Goal: Task Accomplishment & Management: Use online tool/utility

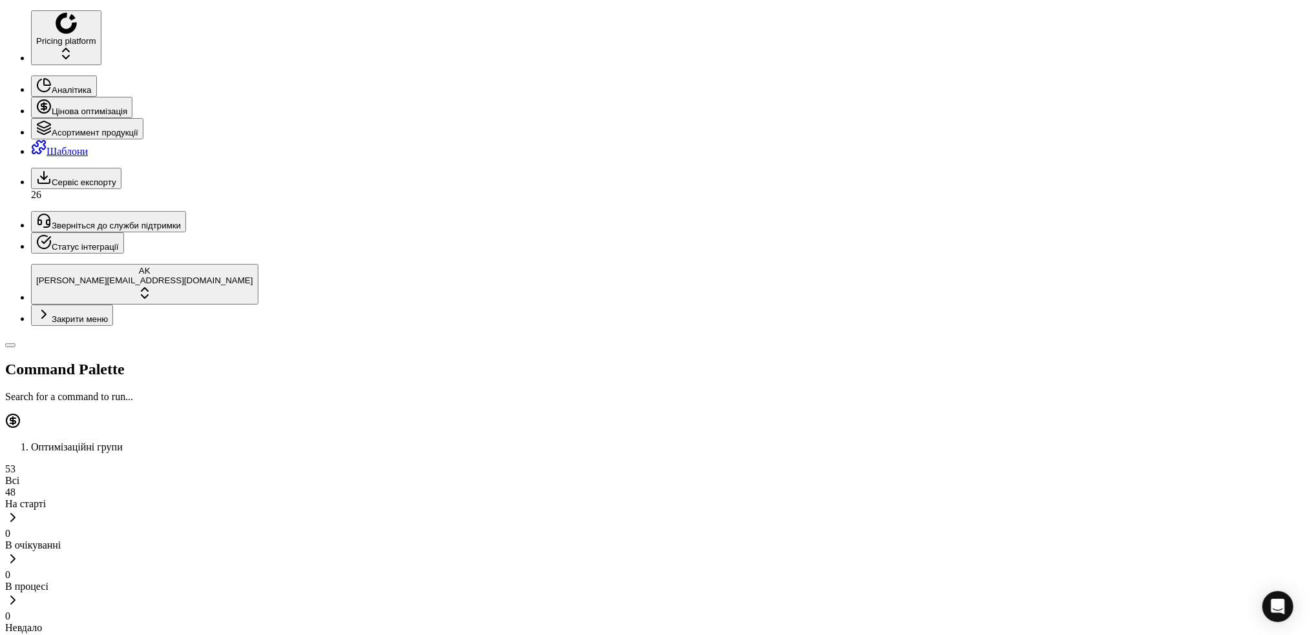
click at [31, 168] on button "Сервіс експорту" at bounding box center [76, 178] width 90 height 21
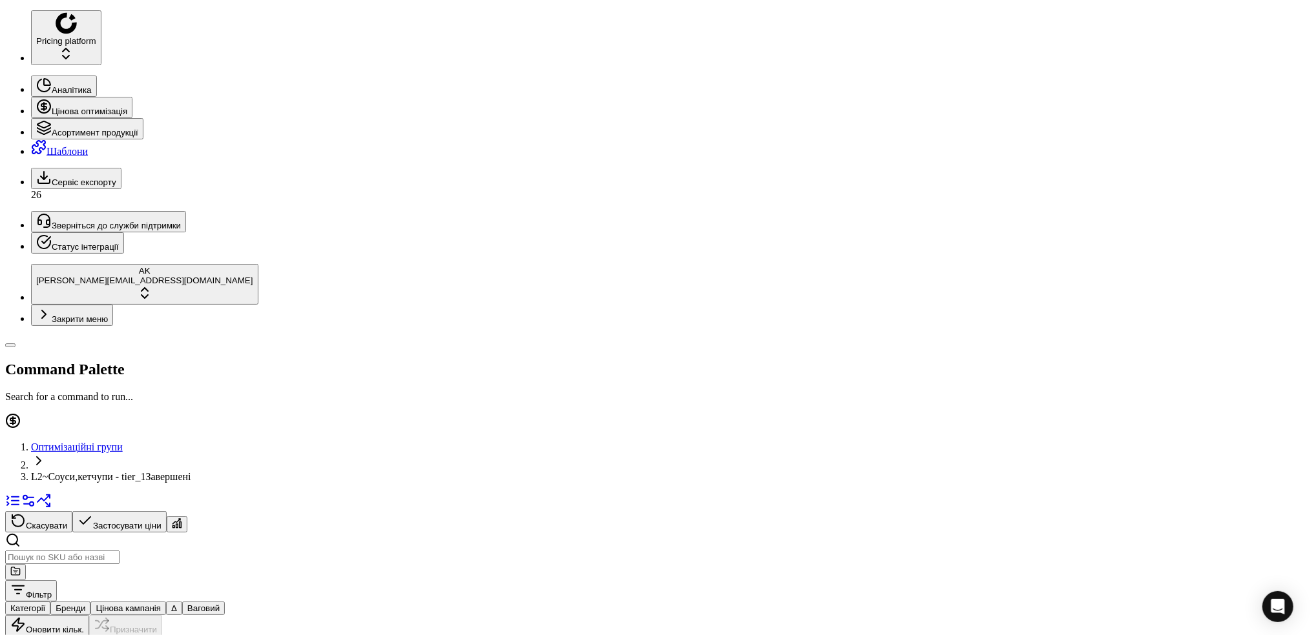
click at [187, 517] on button "button" at bounding box center [177, 525] width 21 height 16
click at [166, 602] on button "Цінова кампанія" at bounding box center [128, 609] width 76 height 14
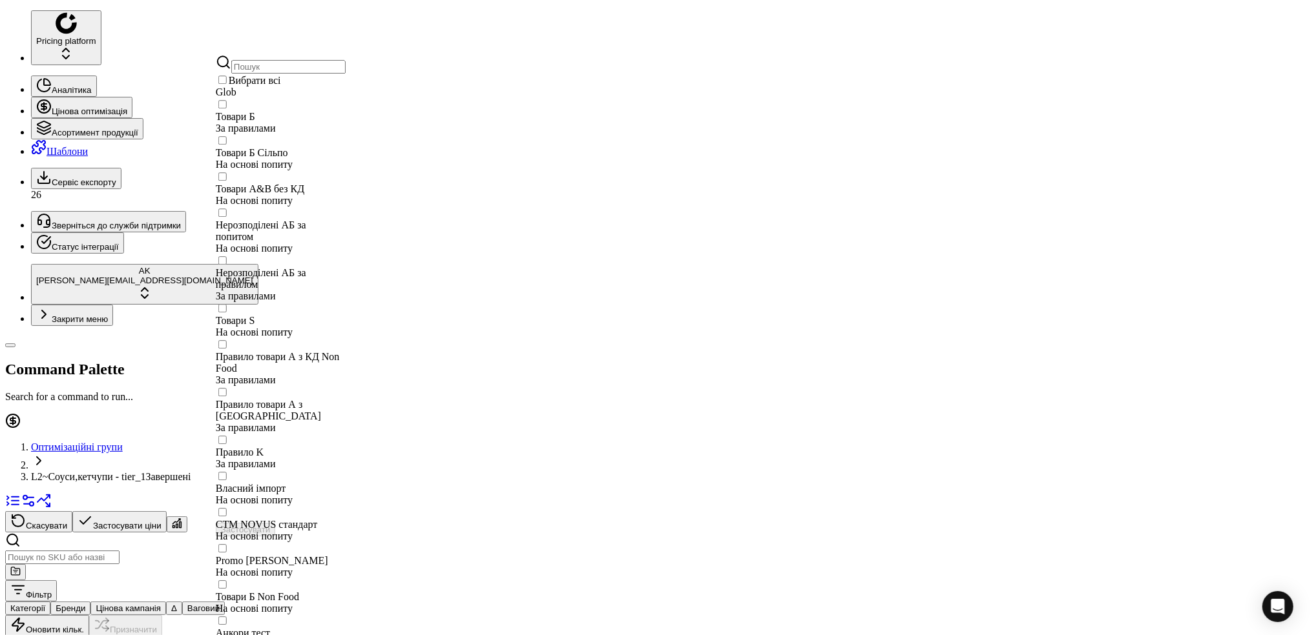
click at [227, 108] on input "Suggestions" at bounding box center [222, 104] width 8 height 8
checkbox input "true"
click at [275, 523] on button "Застосувати" at bounding box center [245, 530] width 59 height 14
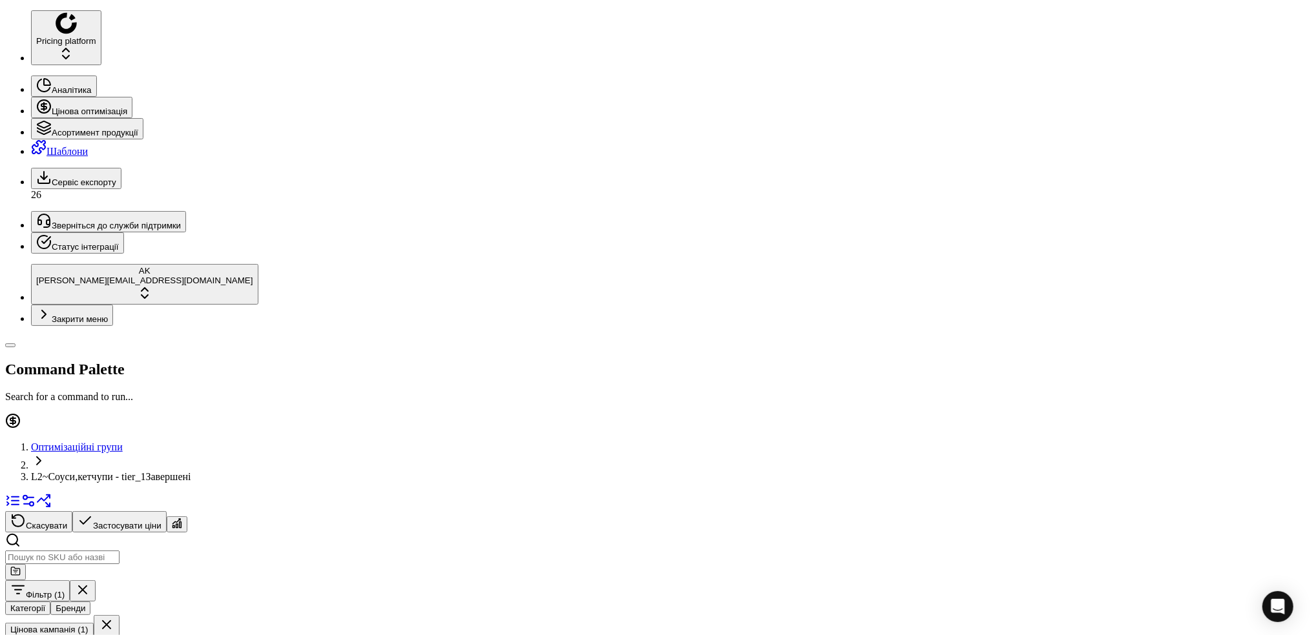
click at [70, 581] on button "Фільтр (1)" at bounding box center [37, 591] width 65 height 21
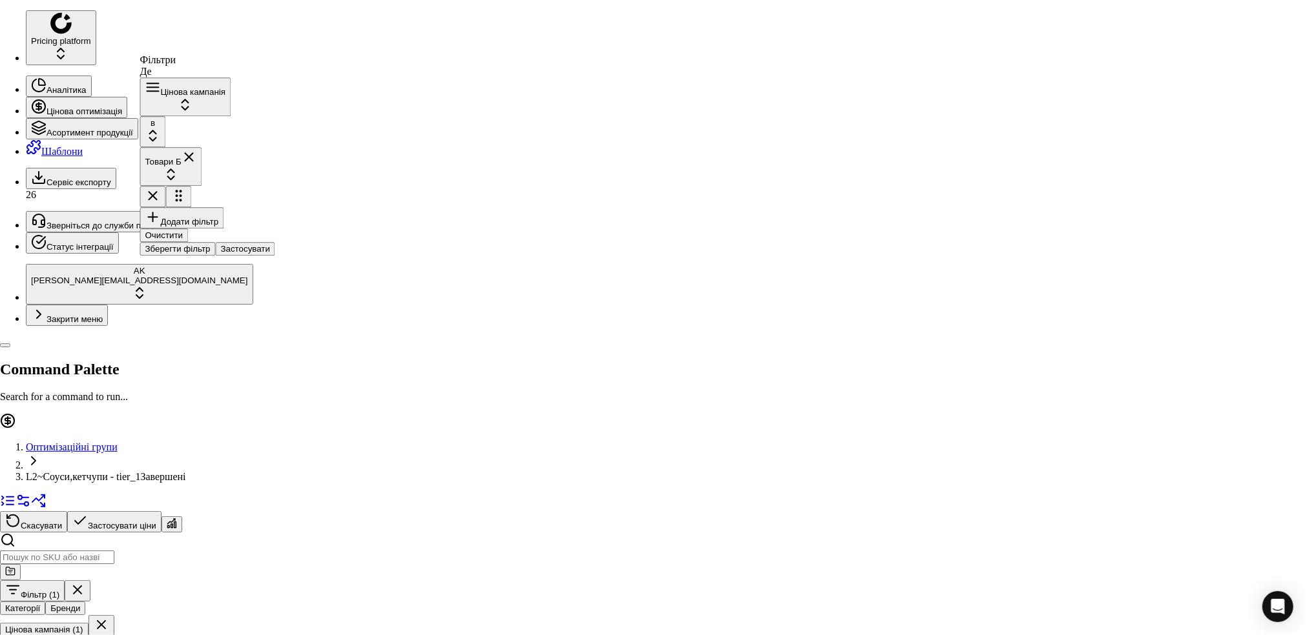
click at [200, 207] on button "Додати фільтр" at bounding box center [182, 217] width 84 height 21
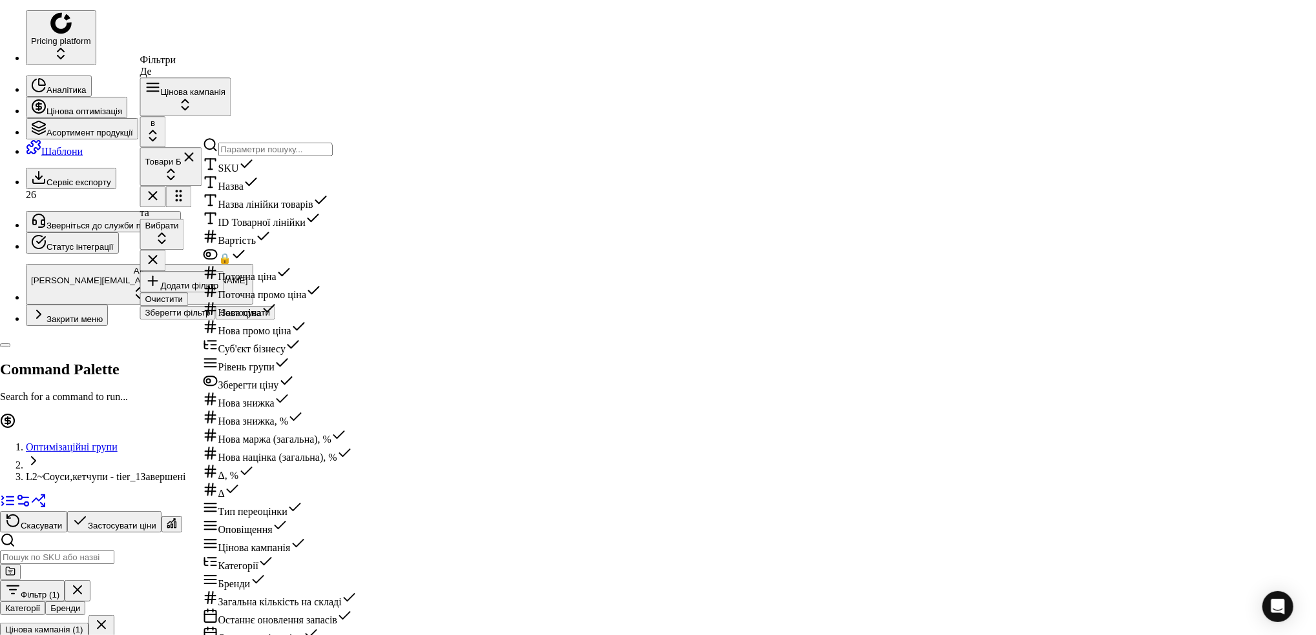
click at [226, 265] on div "🔒" at bounding box center [343, 256] width 280 height 18
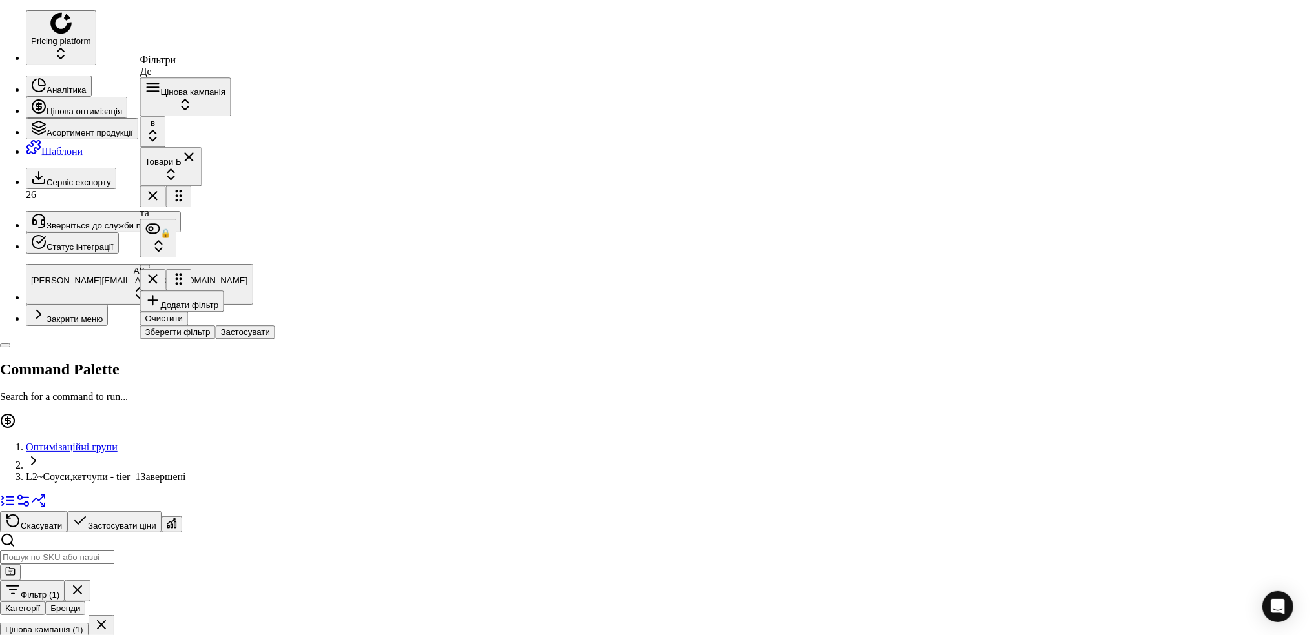
click at [150, 265] on button "button" at bounding box center [145, 267] width 10 height 4
checkbox input "false"
click at [275, 325] on button "Застосувати" at bounding box center [245, 332] width 59 height 14
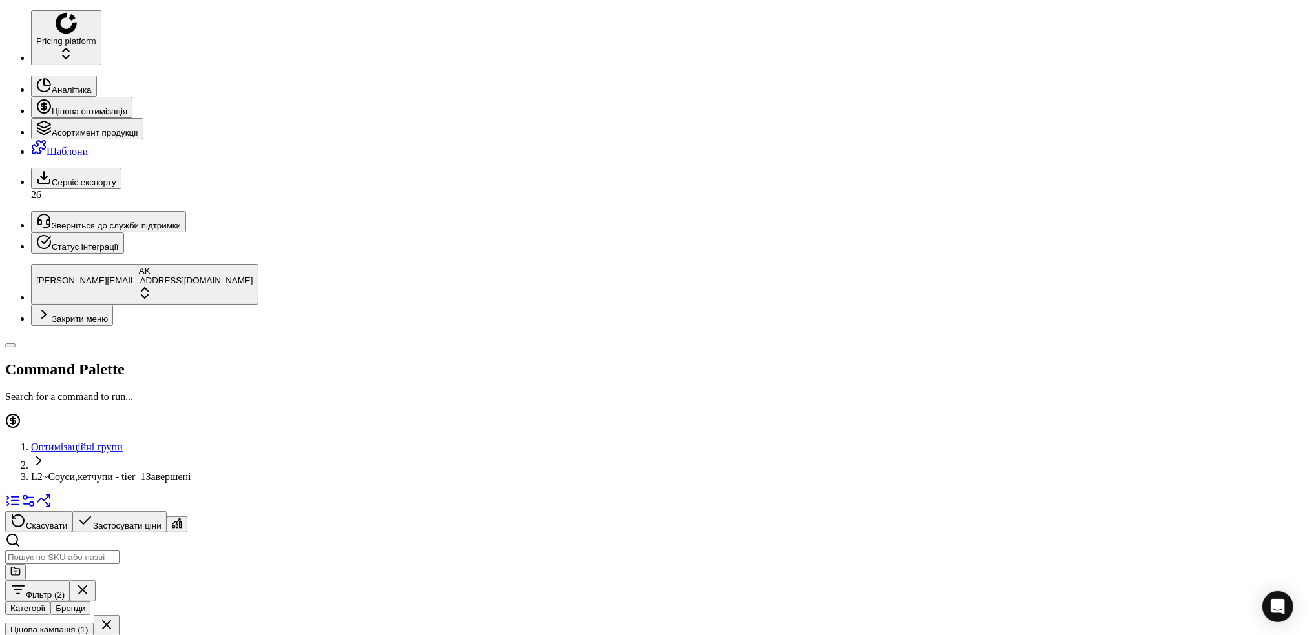
scroll to position [0, 460]
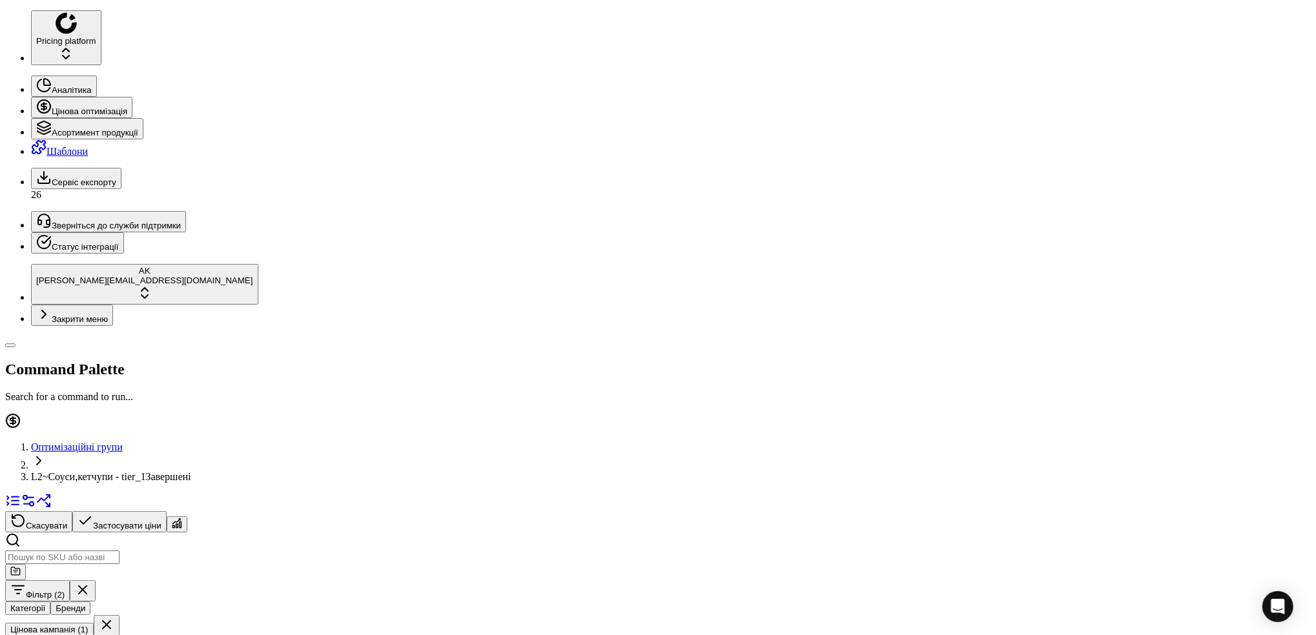
drag, startPoint x: 1073, startPoint y: 37, endPoint x: 1055, endPoint y: 37, distance: 18.7
drag, startPoint x: 1071, startPoint y: 38, endPoint x: 1038, endPoint y: 38, distance: 32.3
copy span "355388"
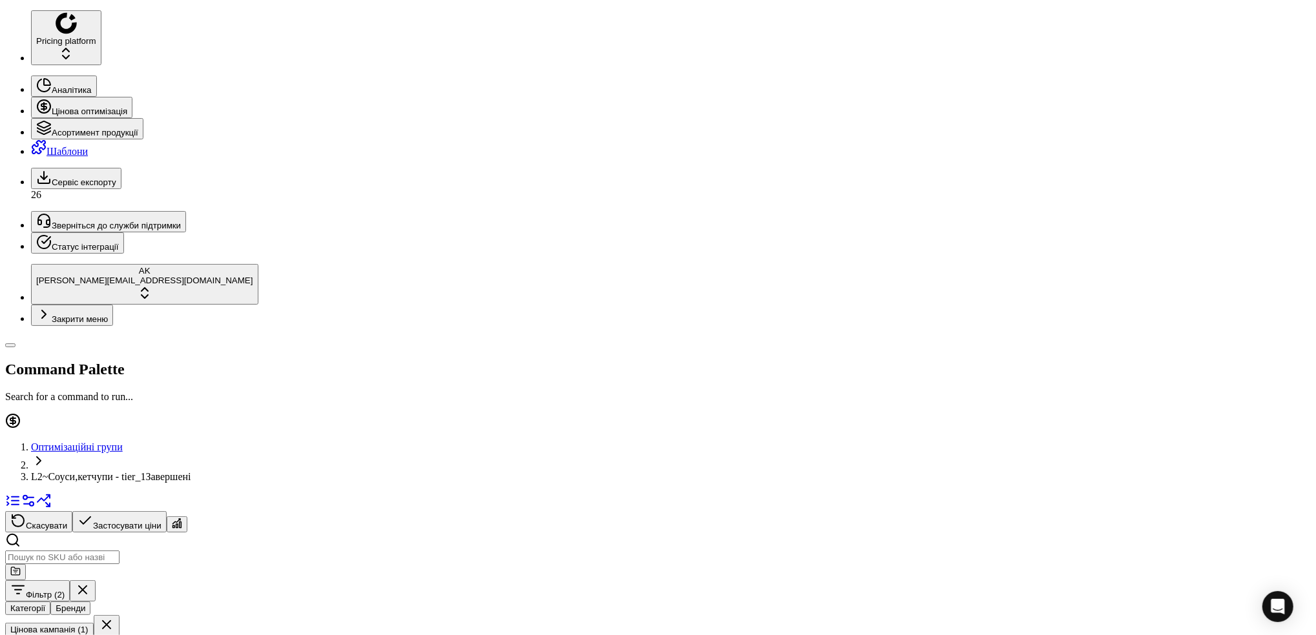
click at [94, 623] on button "Цінова кампанія (1)" at bounding box center [49, 630] width 88 height 14
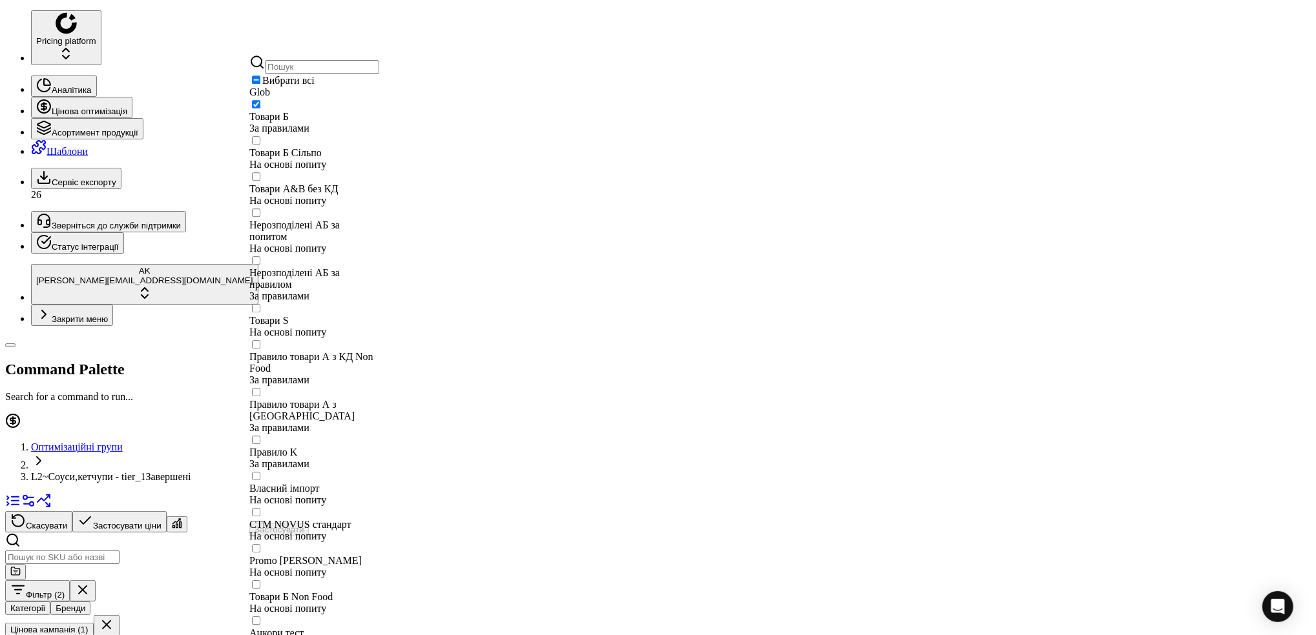
click at [260, 108] on input "Suggestions" at bounding box center [256, 104] width 8 height 8
checkbox input "false"
click at [260, 145] on input "Suggestions" at bounding box center [256, 140] width 8 height 8
checkbox input "true"
click at [309, 523] on button "Застосувати" at bounding box center [278, 530] width 59 height 14
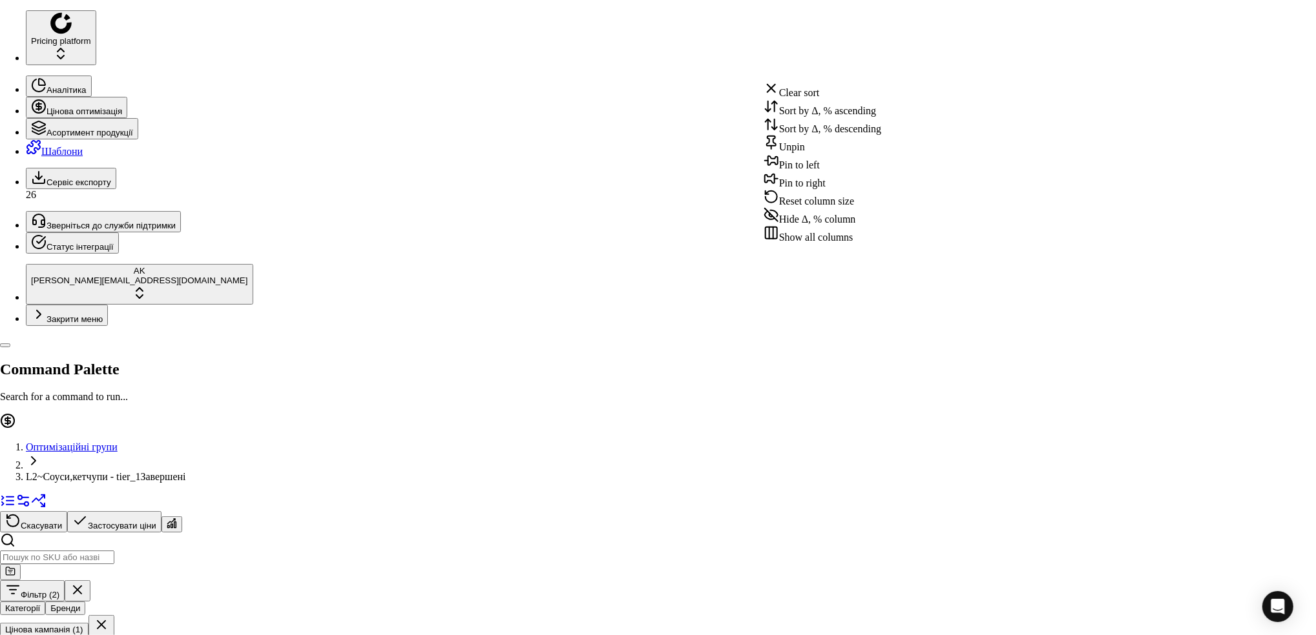
click at [804, 114] on div "Sort by Δ, % ascending" at bounding box center [822, 108] width 118 height 18
click at [813, 134] on div "Sort by Δ, % descending" at bounding box center [822, 126] width 118 height 18
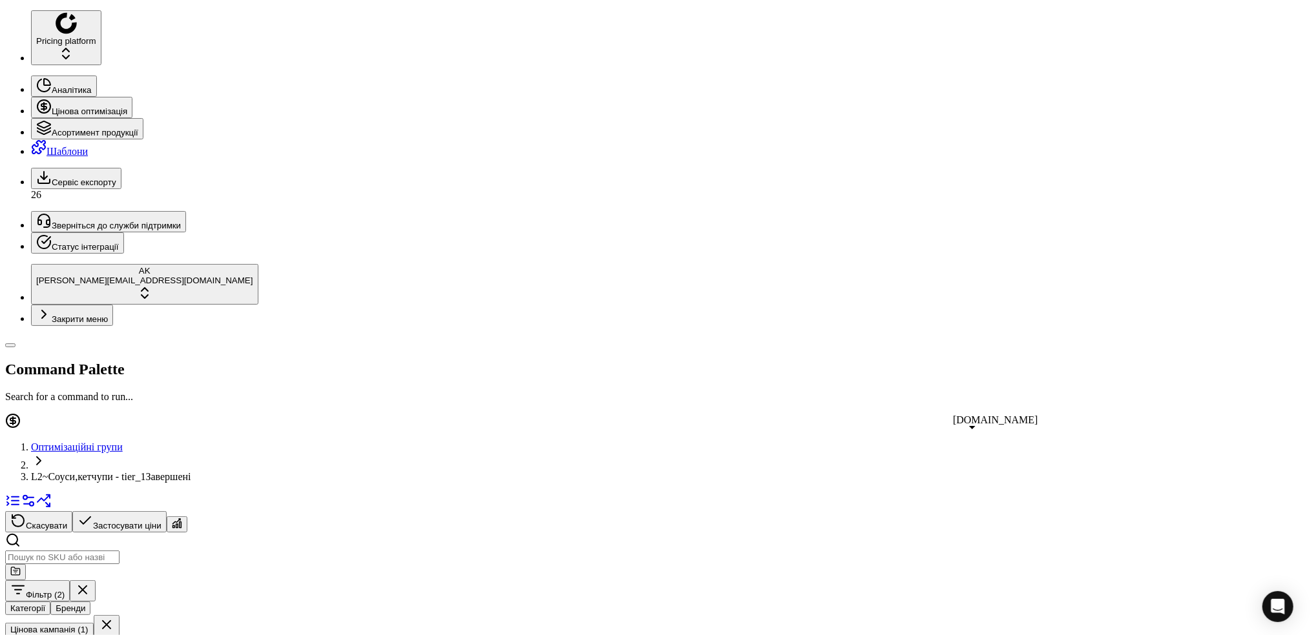
drag, startPoint x: 1073, startPoint y: 33, endPoint x: 1037, endPoint y: 33, distance: 36.8
copy div "344806"
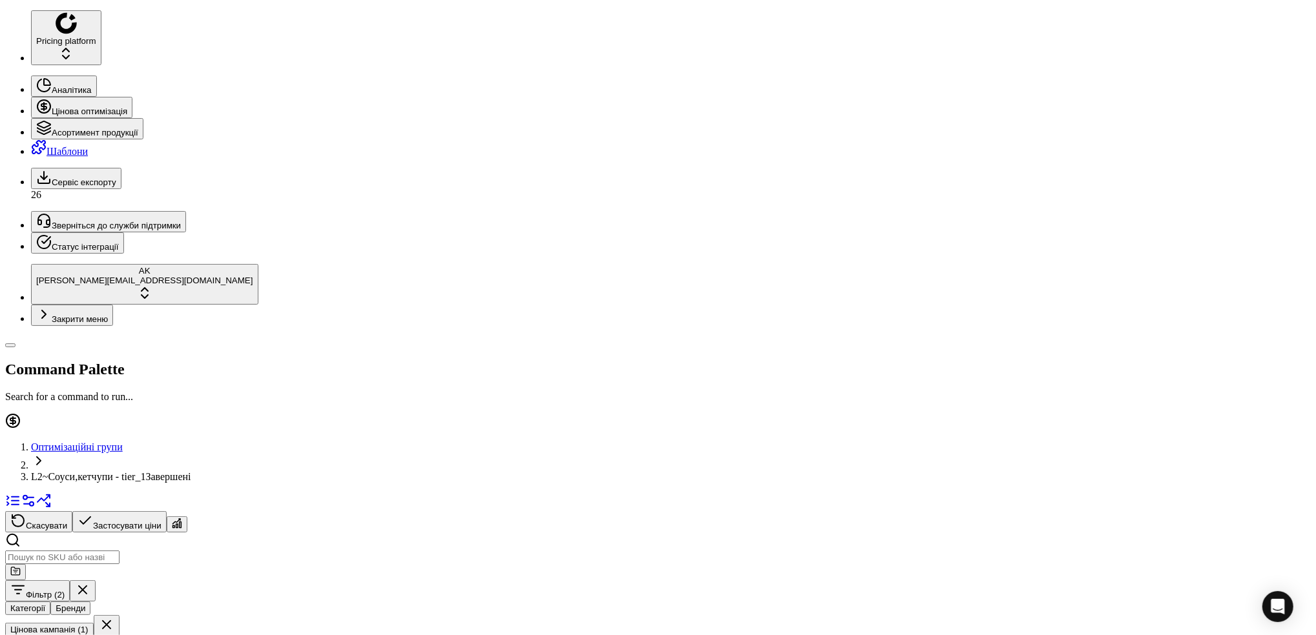
scroll to position [0, 460]
click at [94, 623] on button "Цінова кампанія (1)" at bounding box center [49, 630] width 88 height 14
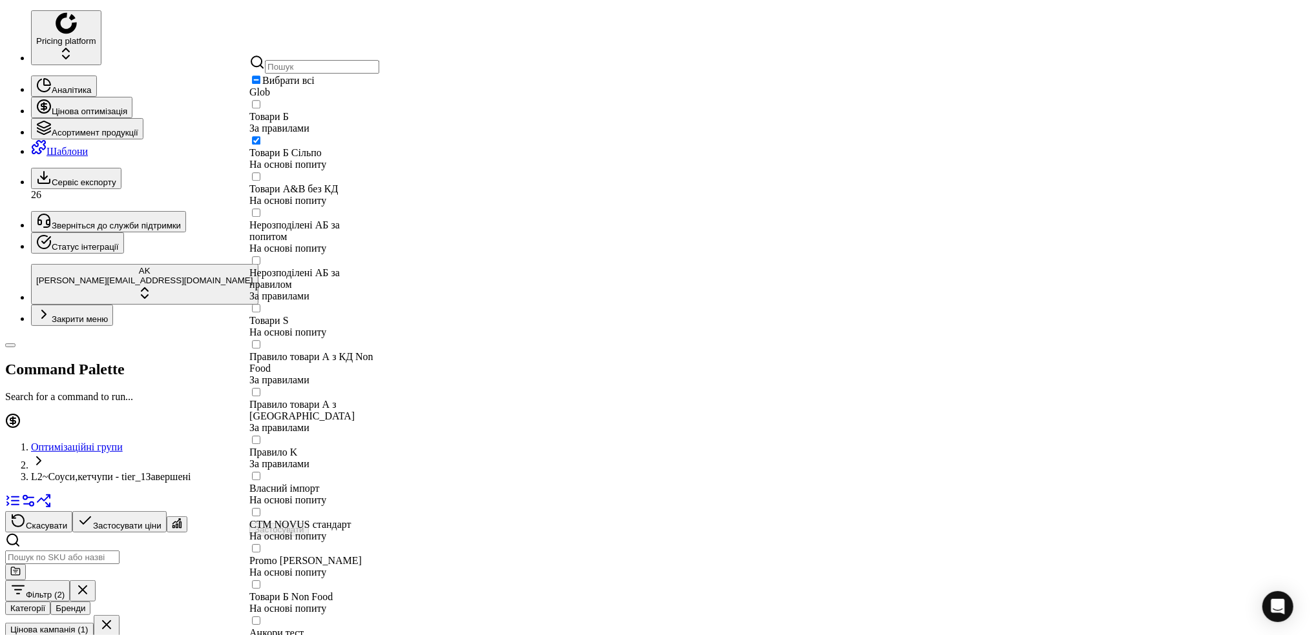
click at [262, 162] on div "Товари Б Сільпо На основі попиту" at bounding box center [314, 152] width 130 height 36
checkbox input "false"
click at [260, 181] on input "Suggestions" at bounding box center [256, 176] width 8 height 8
checkbox input "true"
click at [309, 523] on button "Застосувати" at bounding box center [278, 530] width 59 height 14
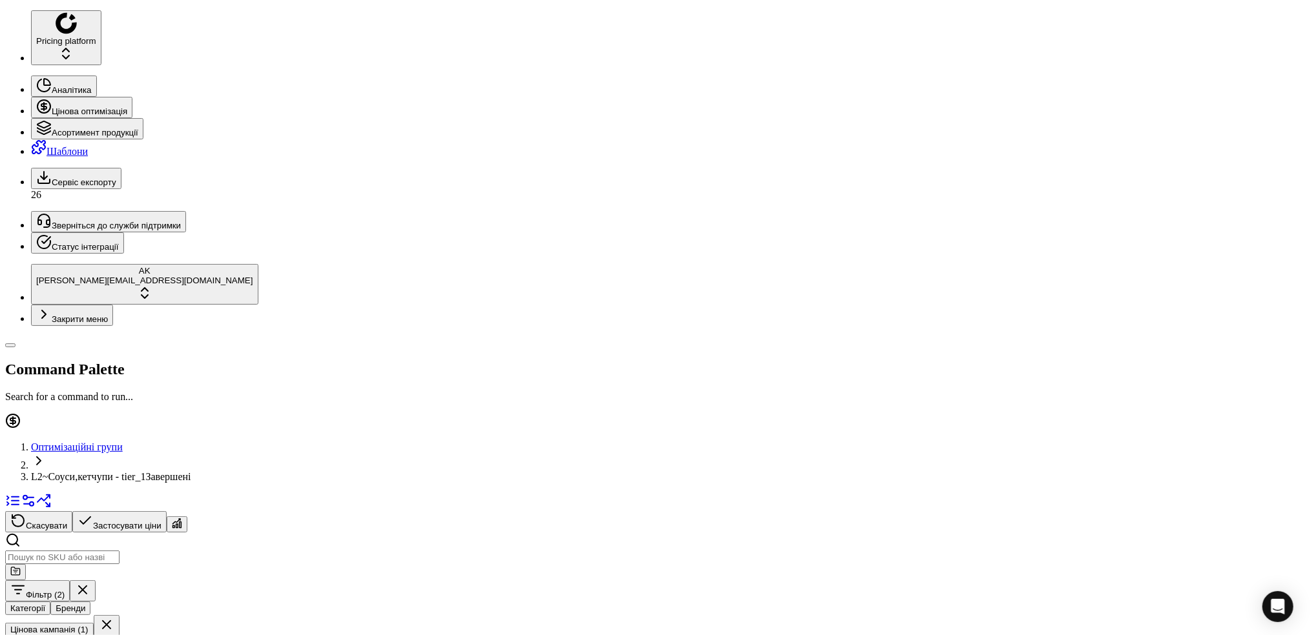
scroll to position [0, 460]
drag, startPoint x: 1067, startPoint y: 36, endPoint x: 1038, endPoint y: 36, distance: 29.1
copy span "251421"
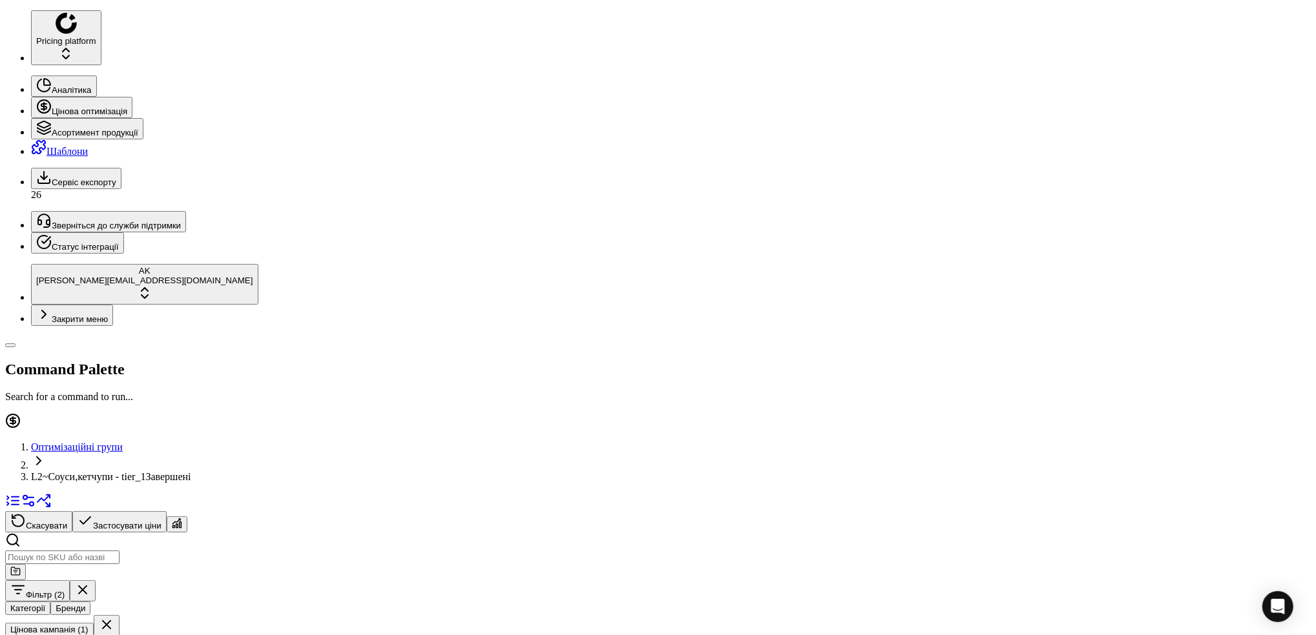
drag, startPoint x: 684, startPoint y: 277, endPoint x: 675, endPoint y: 280, distance: 9.4
click at [675, 276] on input "134.00" at bounding box center [640, 269] width 114 height 14
type input "129.00"
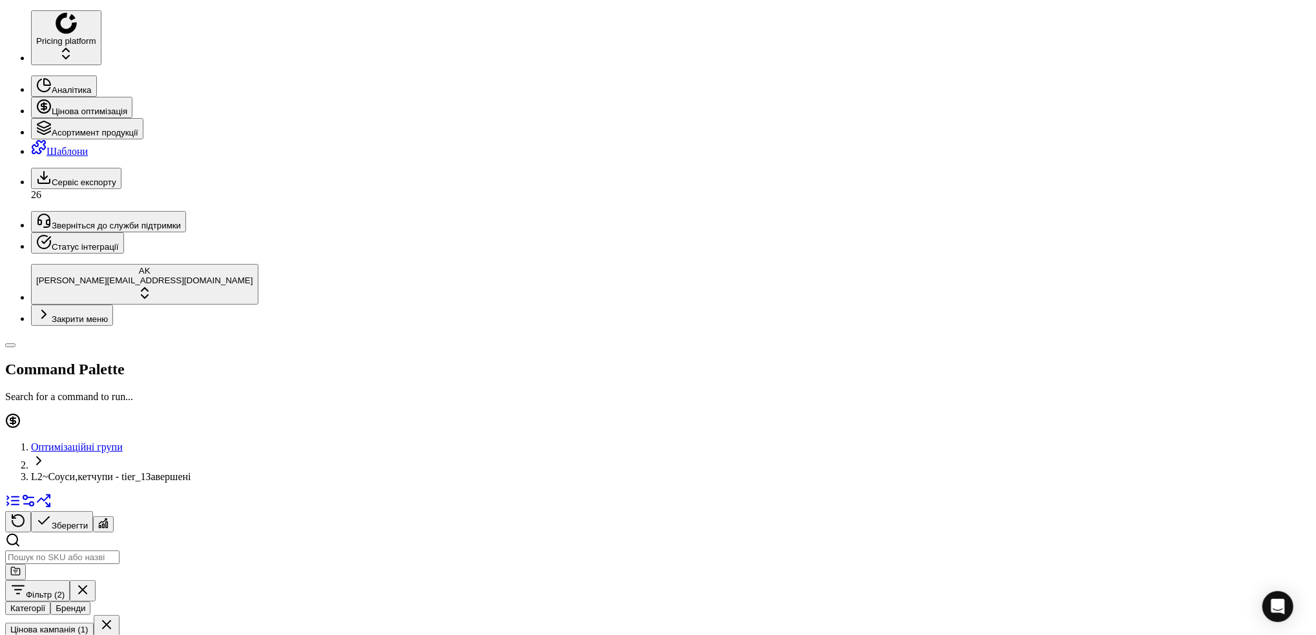
drag, startPoint x: 1068, startPoint y: 36, endPoint x: 1040, endPoint y: 42, distance: 28.4
drag, startPoint x: 1069, startPoint y: 37, endPoint x: 1035, endPoint y: 39, distance: 34.3
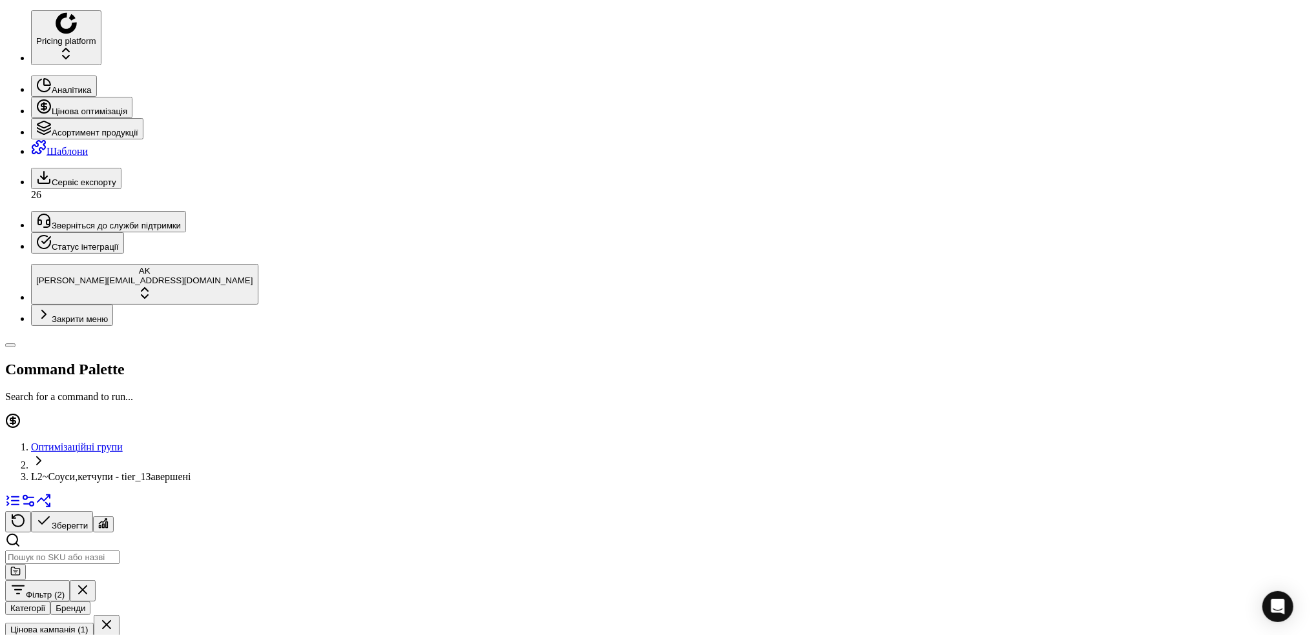
copy span "385739"
drag, startPoint x: 1068, startPoint y: 37, endPoint x: 1038, endPoint y: 37, distance: 29.1
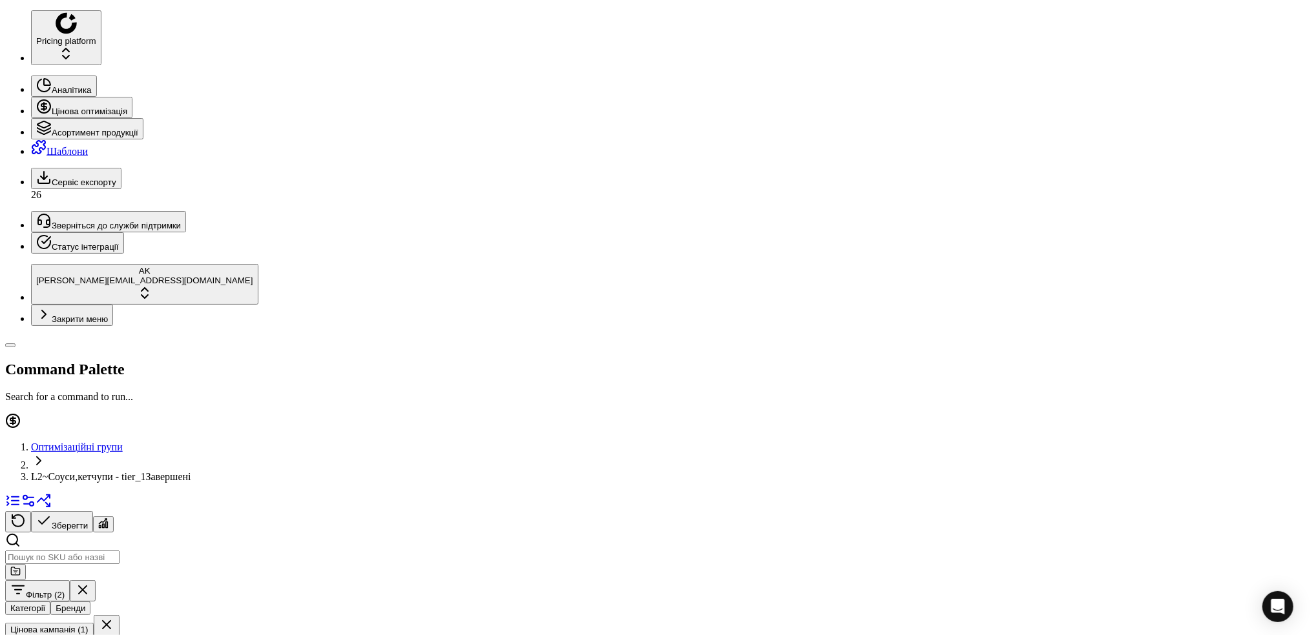
copy span "312128"
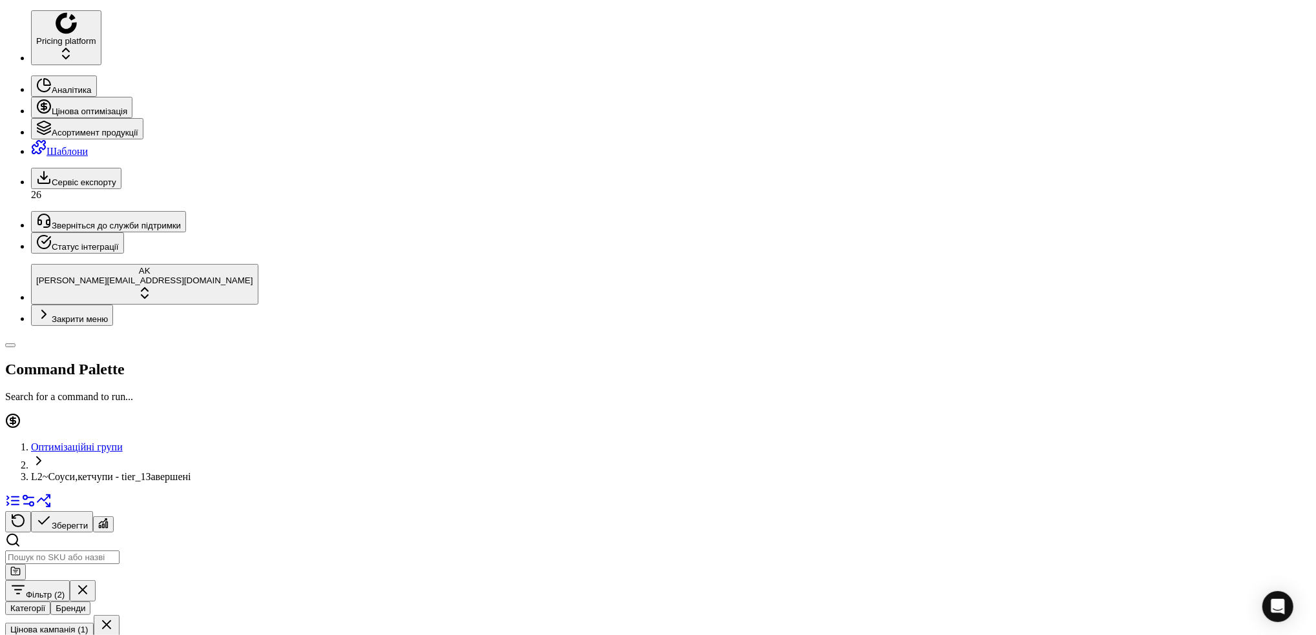
drag, startPoint x: 1067, startPoint y: 35, endPoint x: 1038, endPoint y: 37, distance: 28.5
copy span "416207"
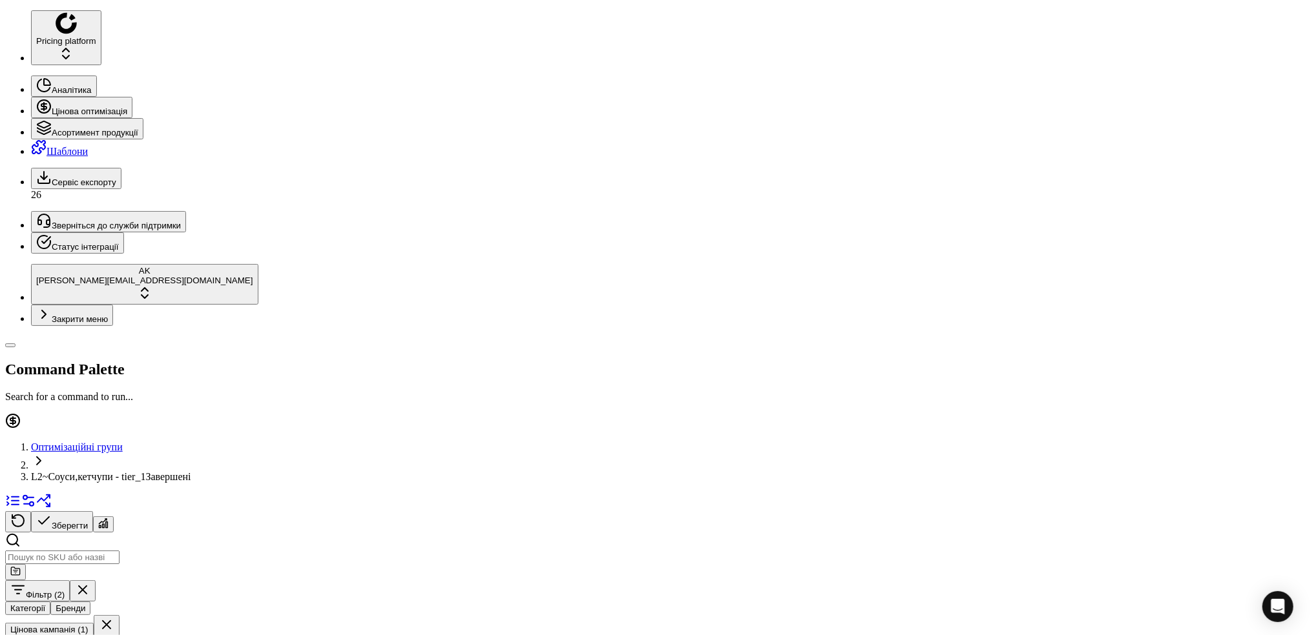
drag, startPoint x: 1066, startPoint y: 37, endPoint x: 1037, endPoint y: 37, distance: 29.1
copy span "411875"
click at [94, 623] on button "Цінова кампанія (1)" at bounding box center [49, 630] width 88 height 14
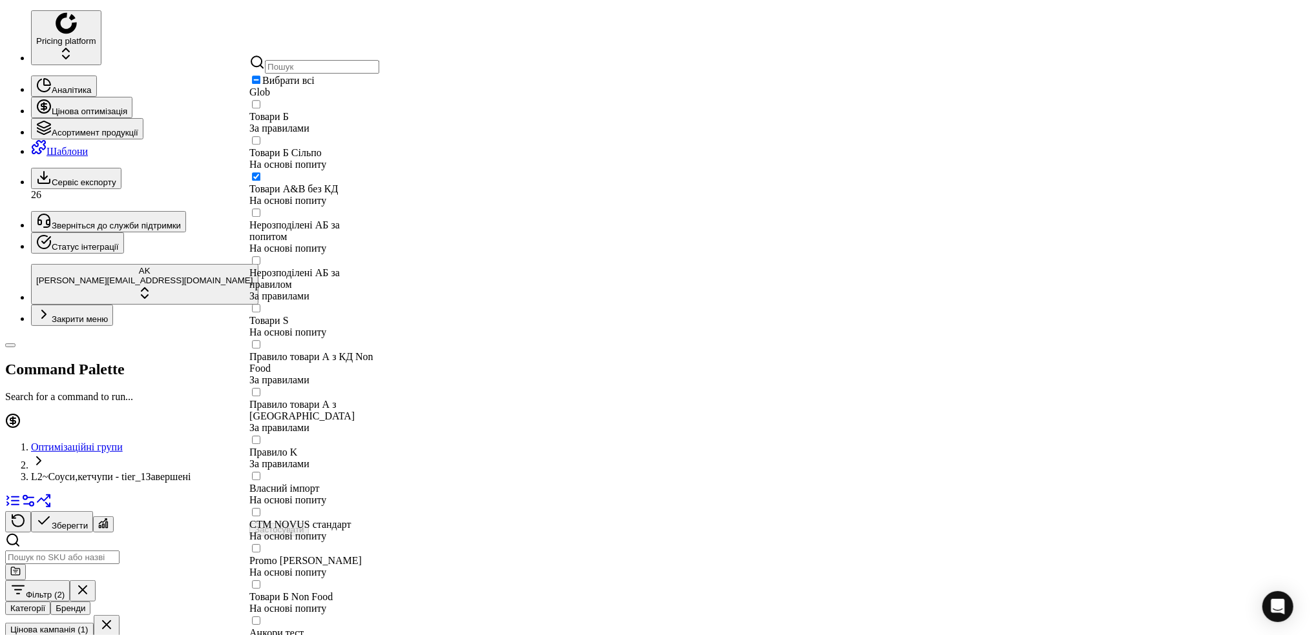
click at [260, 181] on input "Suggestions" at bounding box center [256, 176] width 8 height 8
checkbox input "false"
click at [260, 216] on input "Suggestions" at bounding box center [256, 213] width 8 height 8
checkbox input "true"
click at [309, 523] on button "Застосувати" at bounding box center [278, 530] width 59 height 14
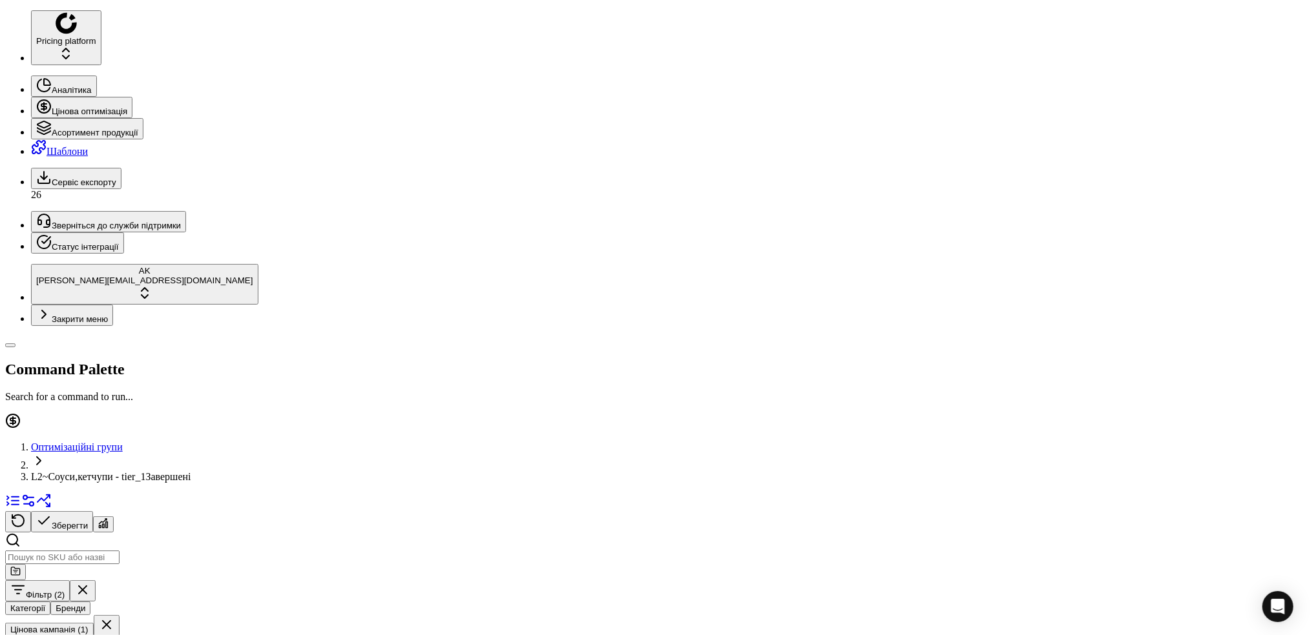
scroll to position [0, 460]
drag, startPoint x: 1070, startPoint y: 34, endPoint x: 1038, endPoint y: 35, distance: 31.7
copy span "279924"
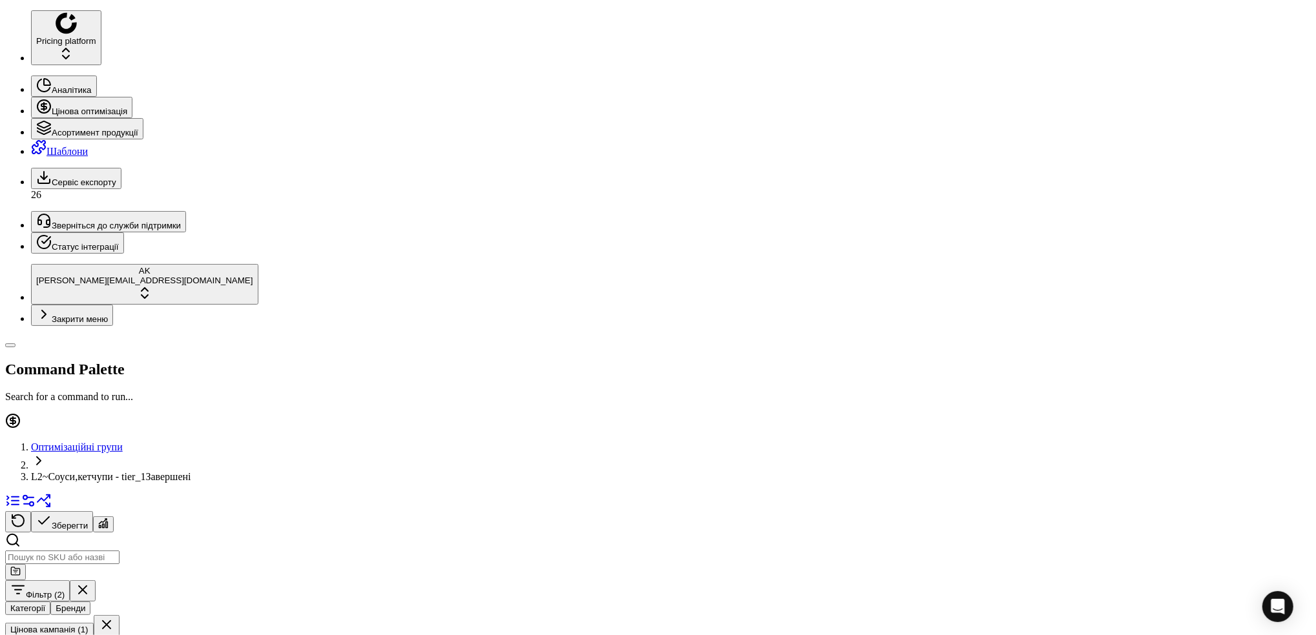
drag, startPoint x: 1073, startPoint y: 37, endPoint x: 1039, endPoint y: 38, distance: 33.6
copy div "252092"
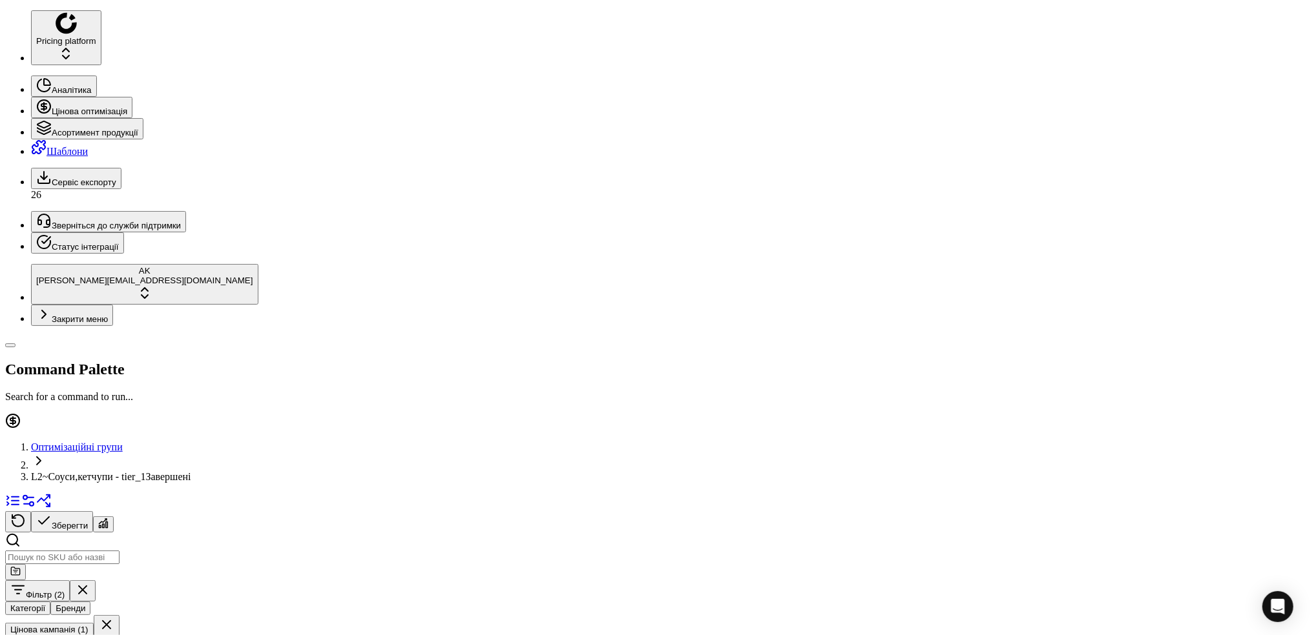
drag, startPoint x: 1068, startPoint y: 37, endPoint x: 1037, endPoint y: 37, distance: 30.4
copy span "418278"
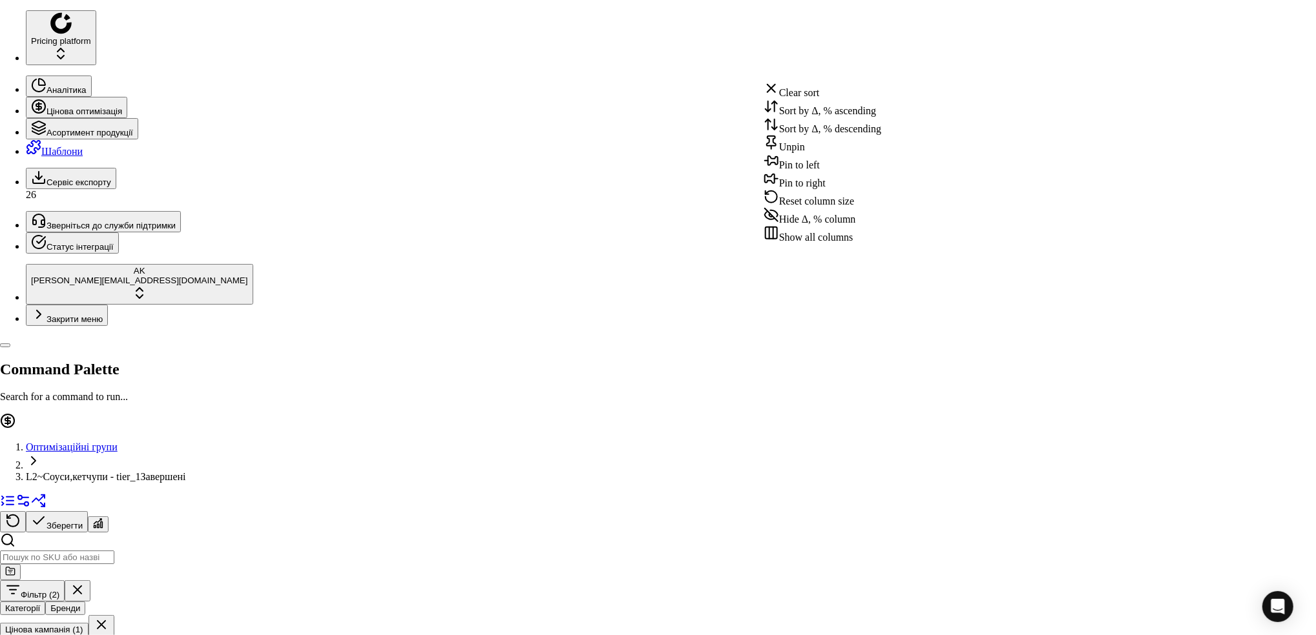
click at [805, 110] on div "Sort by Δ, % ascending" at bounding box center [822, 108] width 118 height 18
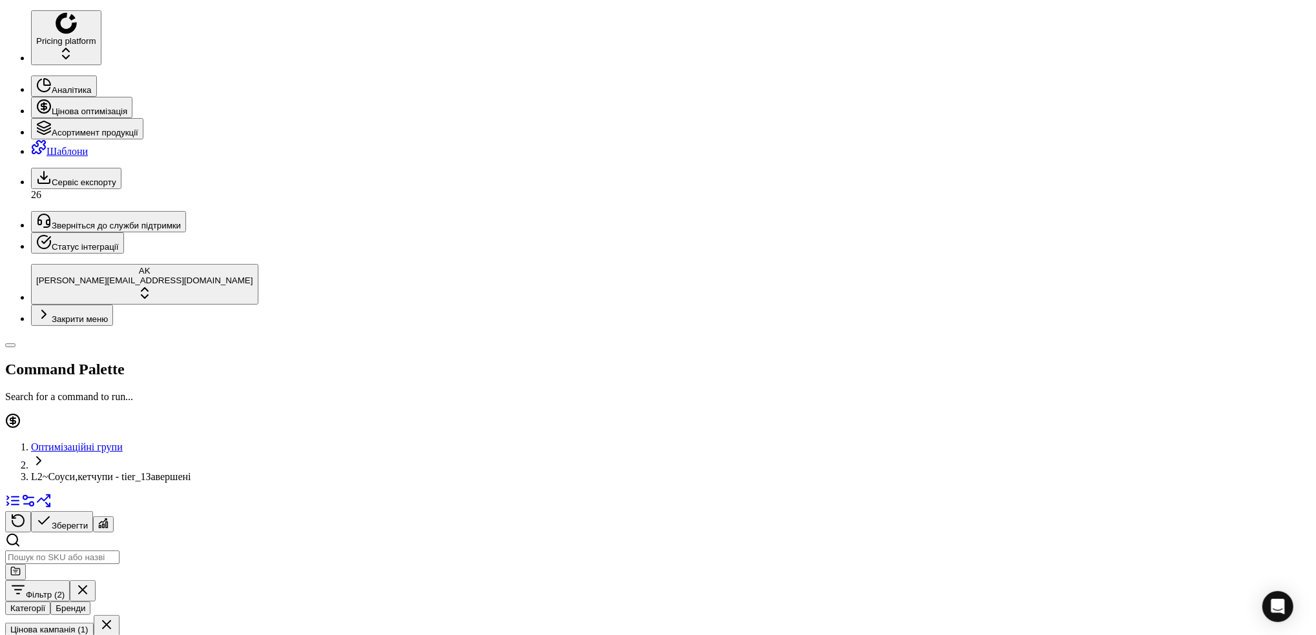
drag, startPoint x: 1070, startPoint y: 40, endPoint x: 1039, endPoint y: 38, distance: 31.1
click at [94, 623] on button "Цінова кампанія (1)" at bounding box center [49, 630] width 88 height 14
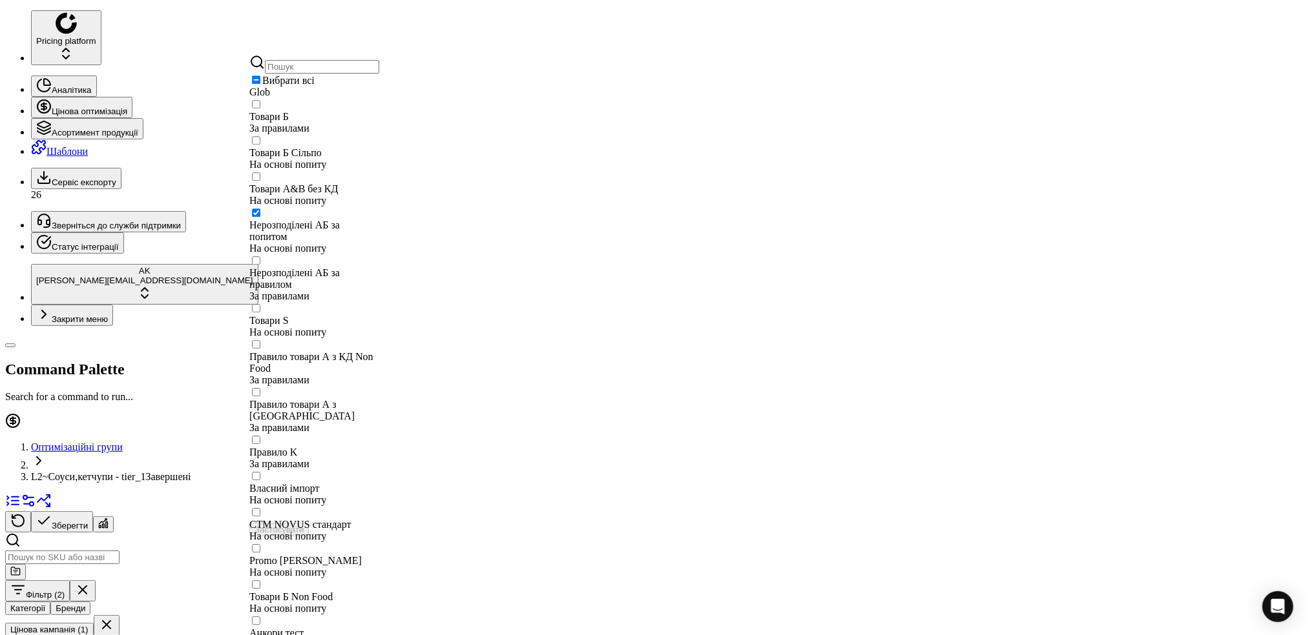
click at [260, 217] on input "Suggestions" at bounding box center [256, 213] width 8 height 8
checkbox input "false"
click at [260, 256] on input "Suggestions" at bounding box center [256, 260] width 8 height 8
checkbox input "true"
click at [309, 523] on button "Застосувати" at bounding box center [278, 530] width 59 height 14
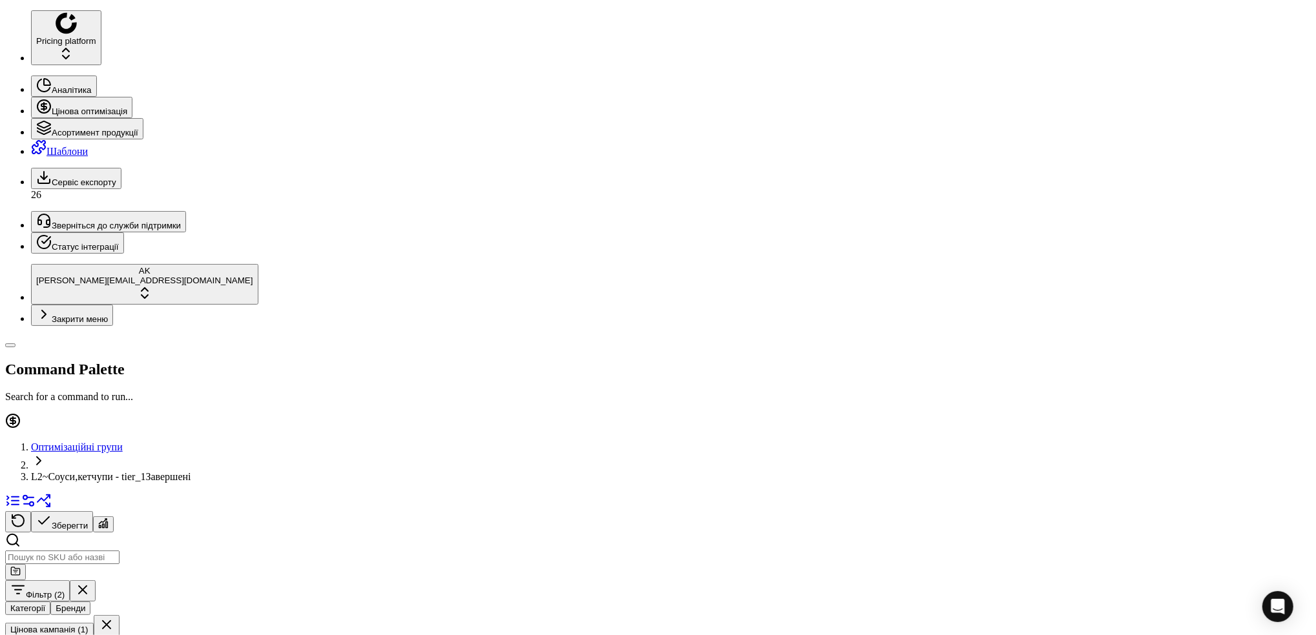
click at [119, 615] on button "button" at bounding box center [107, 625] width 26 height 21
click at [93, 511] on button "Зберегти" at bounding box center [62, 521] width 62 height 21
click at [91, 442] on link "Оптимізаційні групи" at bounding box center [77, 447] width 92 height 11
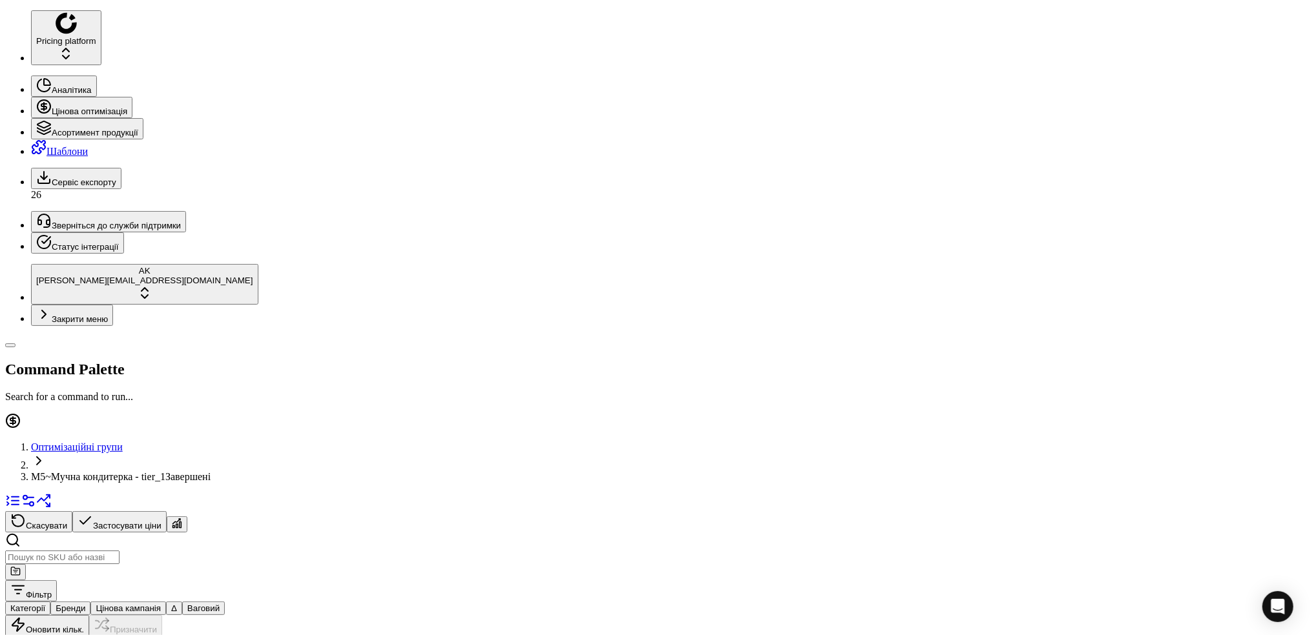
click at [166, 602] on button "Цінова кампанія" at bounding box center [128, 609] width 76 height 14
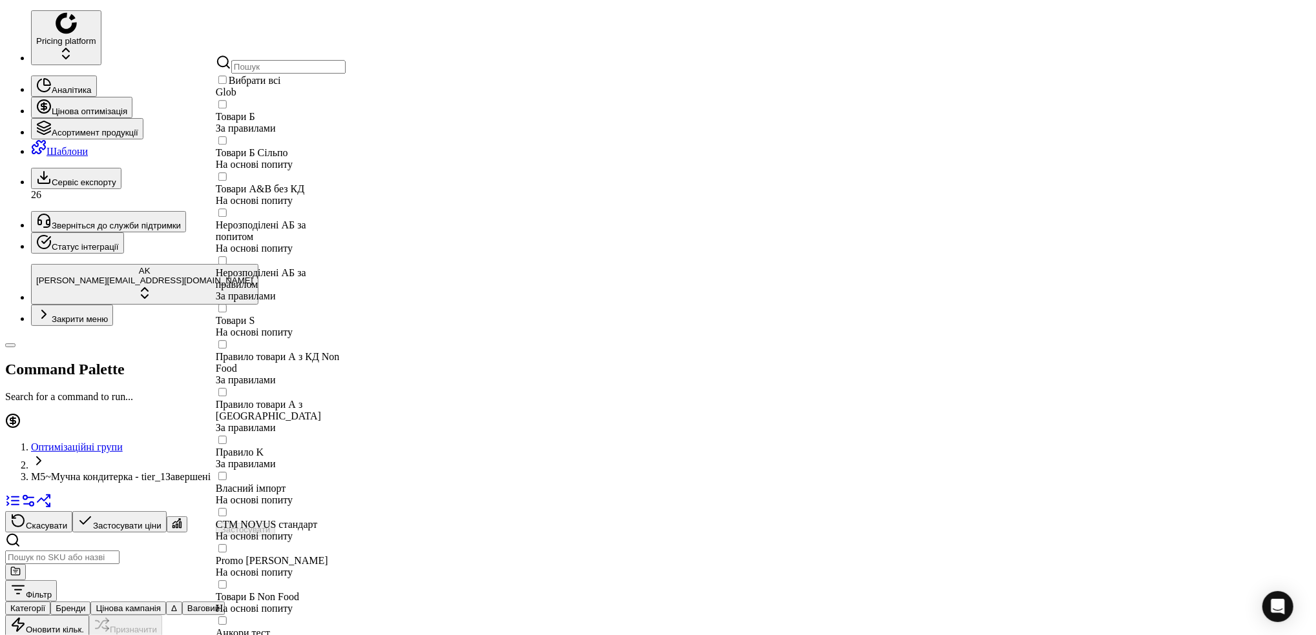
click at [227, 108] on input "Suggestions" at bounding box center [222, 104] width 8 height 8
checkbox input "true"
click at [275, 523] on button "Застосувати" at bounding box center [245, 530] width 59 height 14
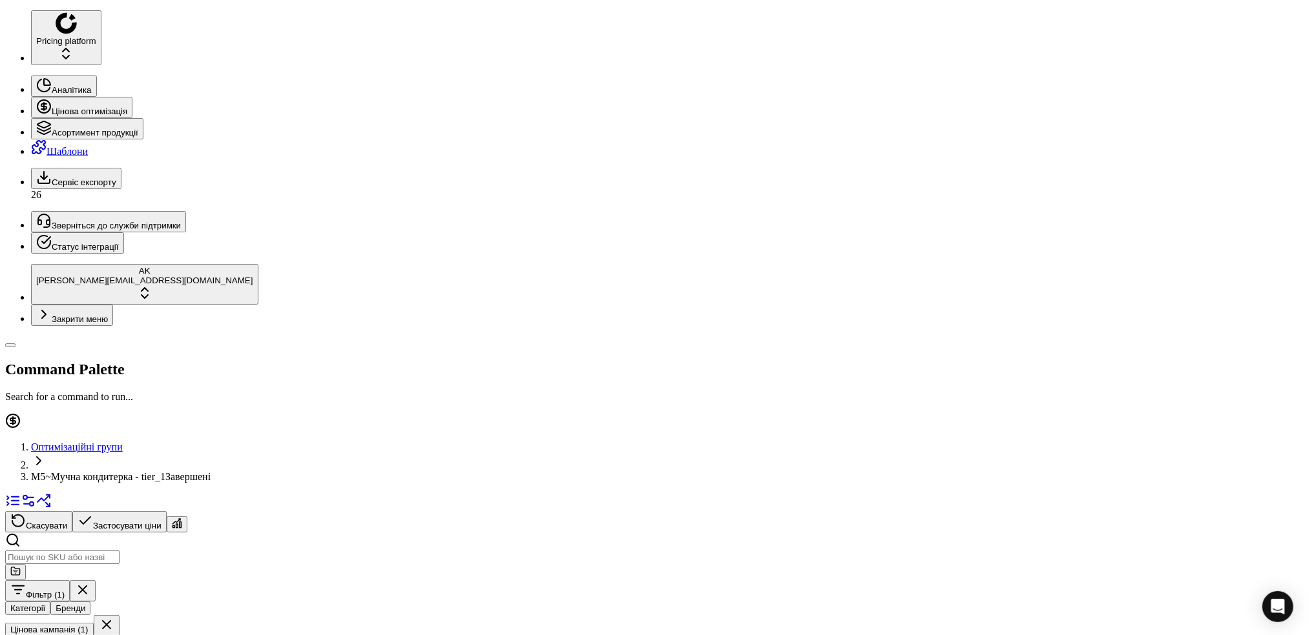
click at [70, 581] on button "Фільтр (1)" at bounding box center [37, 591] width 65 height 21
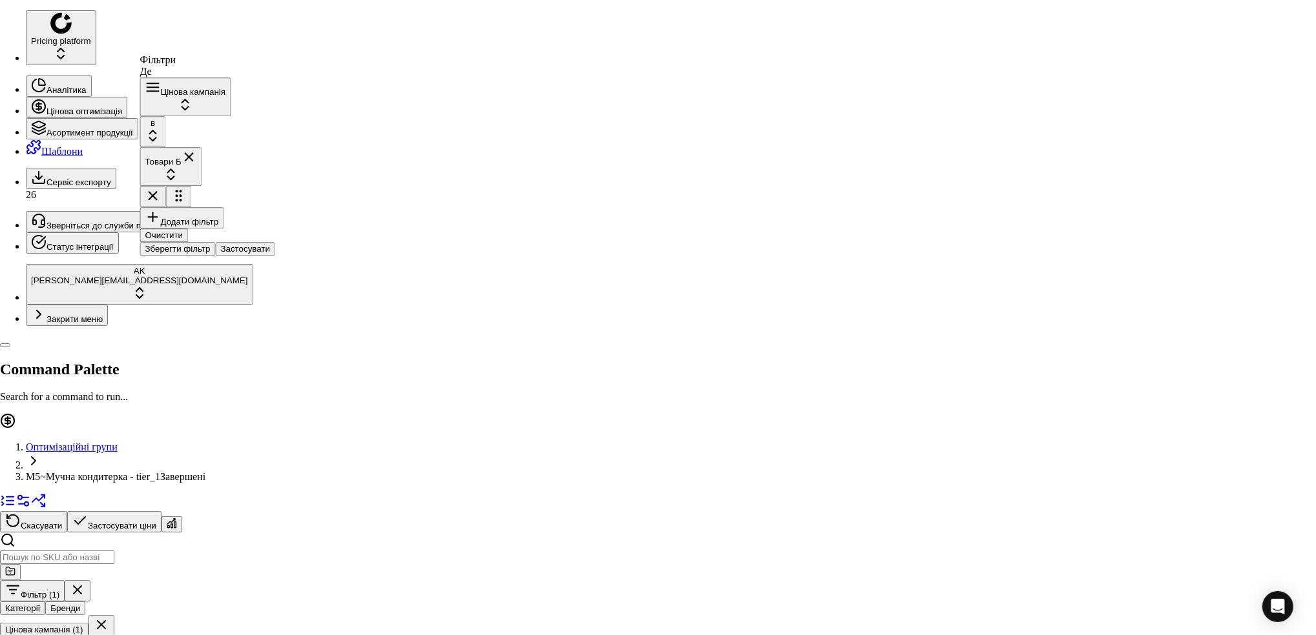
click at [189, 207] on button "Додати фільтр" at bounding box center [182, 217] width 84 height 21
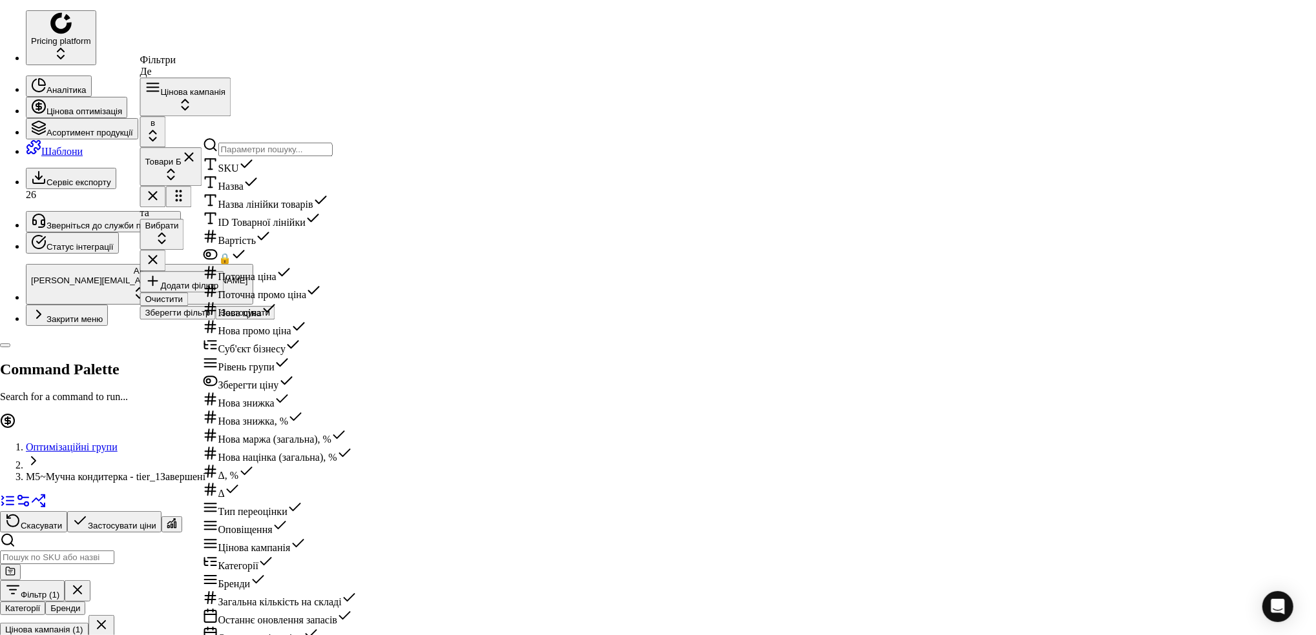
click at [256, 265] on div "🔒" at bounding box center [343, 256] width 280 height 18
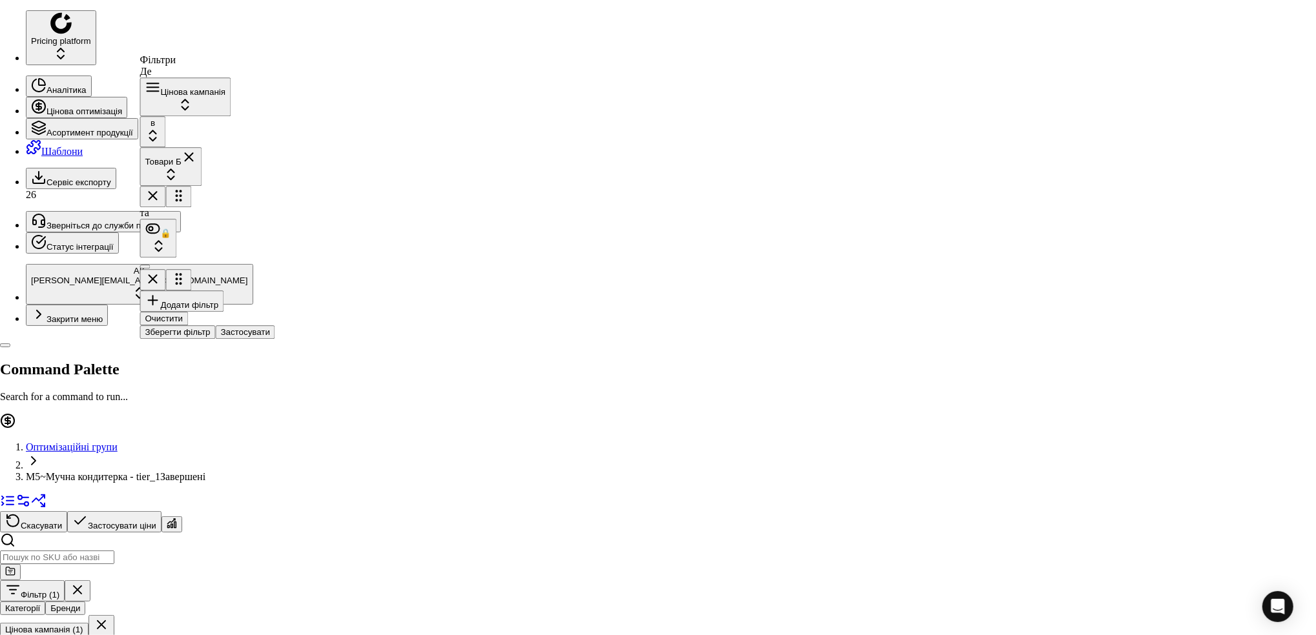
click at [150, 265] on button "button" at bounding box center [145, 267] width 10 height 4
checkbox input "false"
click at [275, 325] on button "Застосувати" at bounding box center [245, 332] width 59 height 14
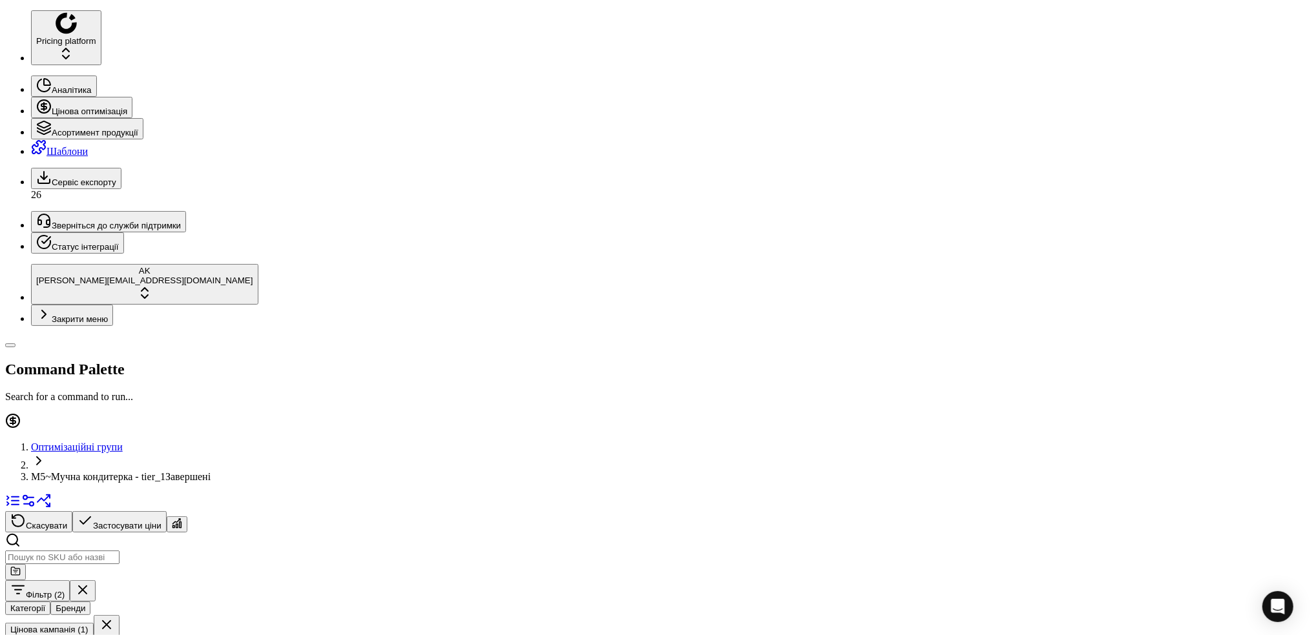
scroll to position [0, 397]
click at [897, 71] on html "Pricing platform Аналітика Цінова оптимізація Асортимент продукції Шаблони Серв…" at bounding box center [658, 563] width 1316 height 1126
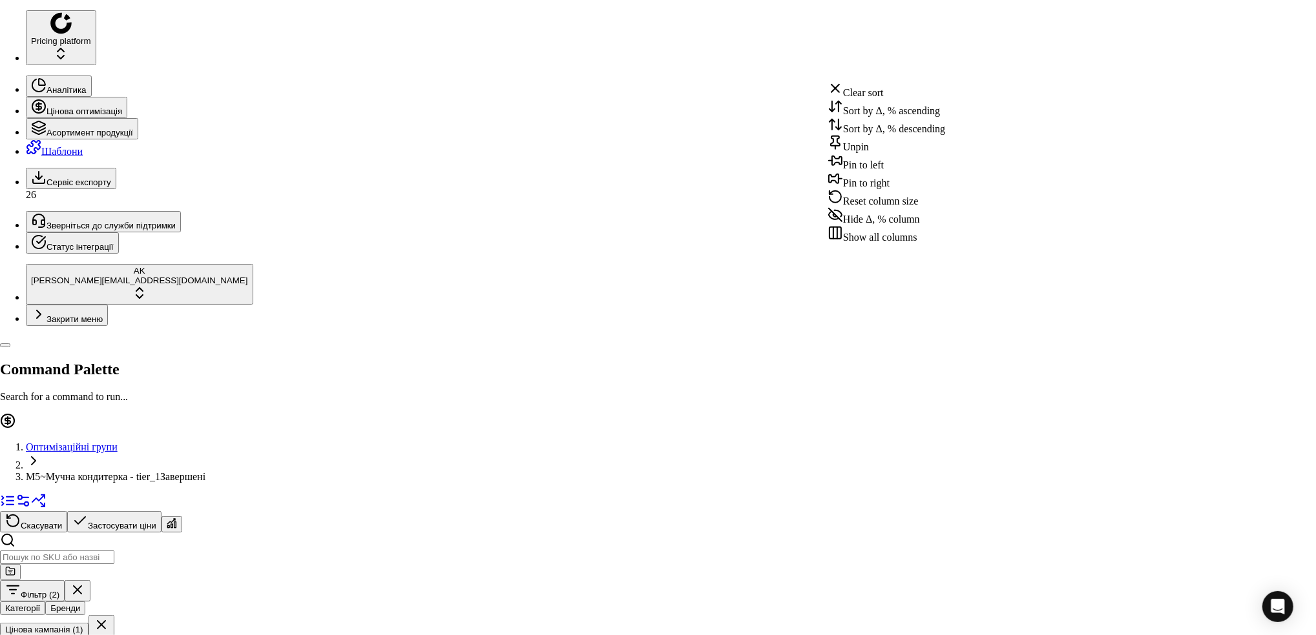
click at [877, 114] on div "Sort by Δ, % ascending" at bounding box center [886, 108] width 118 height 18
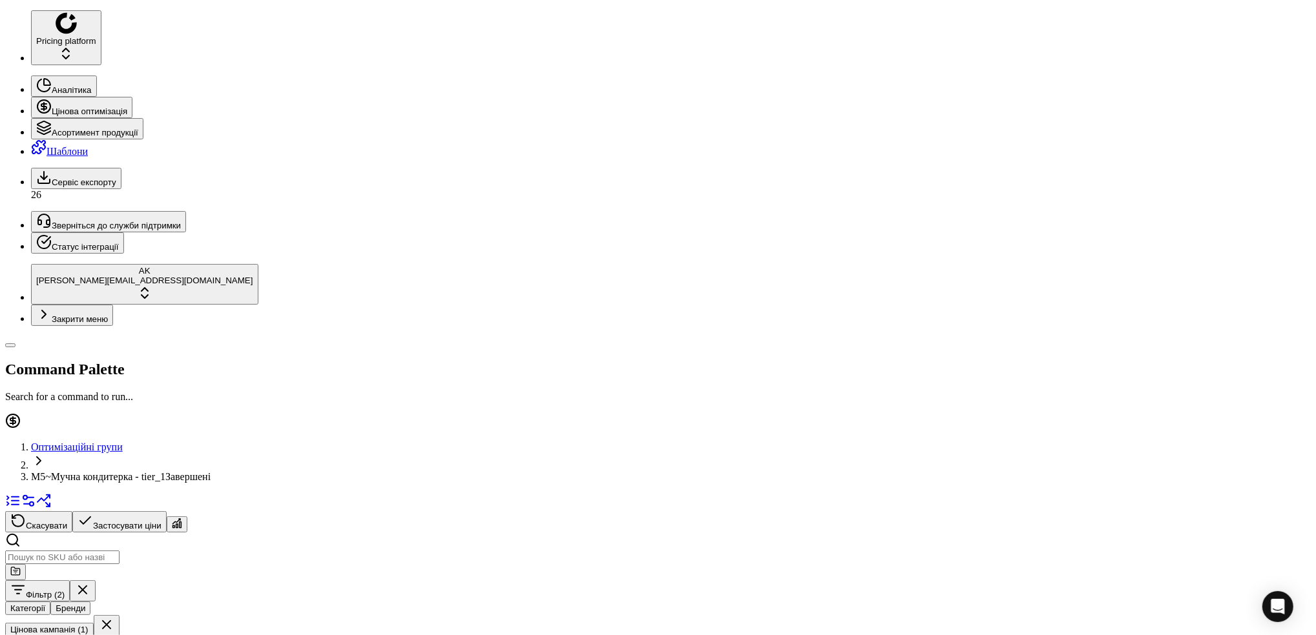
scroll to position [0, 557]
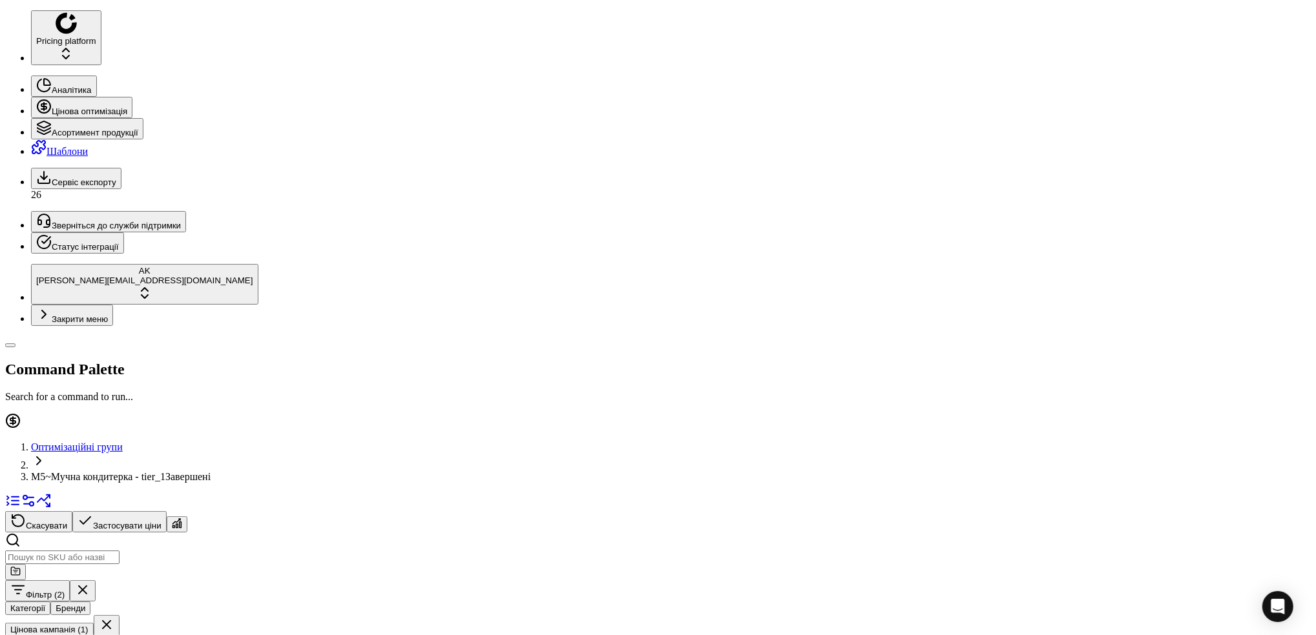
click at [723, 207] on input "119.00" at bounding box center [683, 200] width 114 height 14
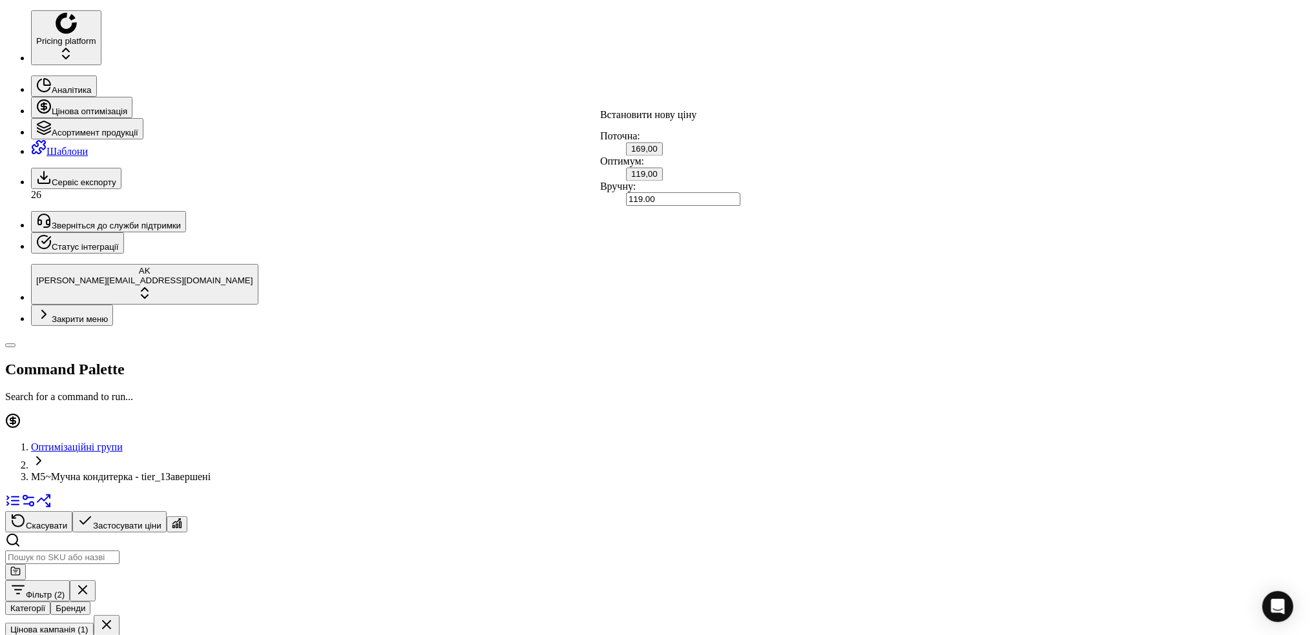
click at [716, 207] on input "119.00" at bounding box center [683, 200] width 114 height 14
type input "169.00"
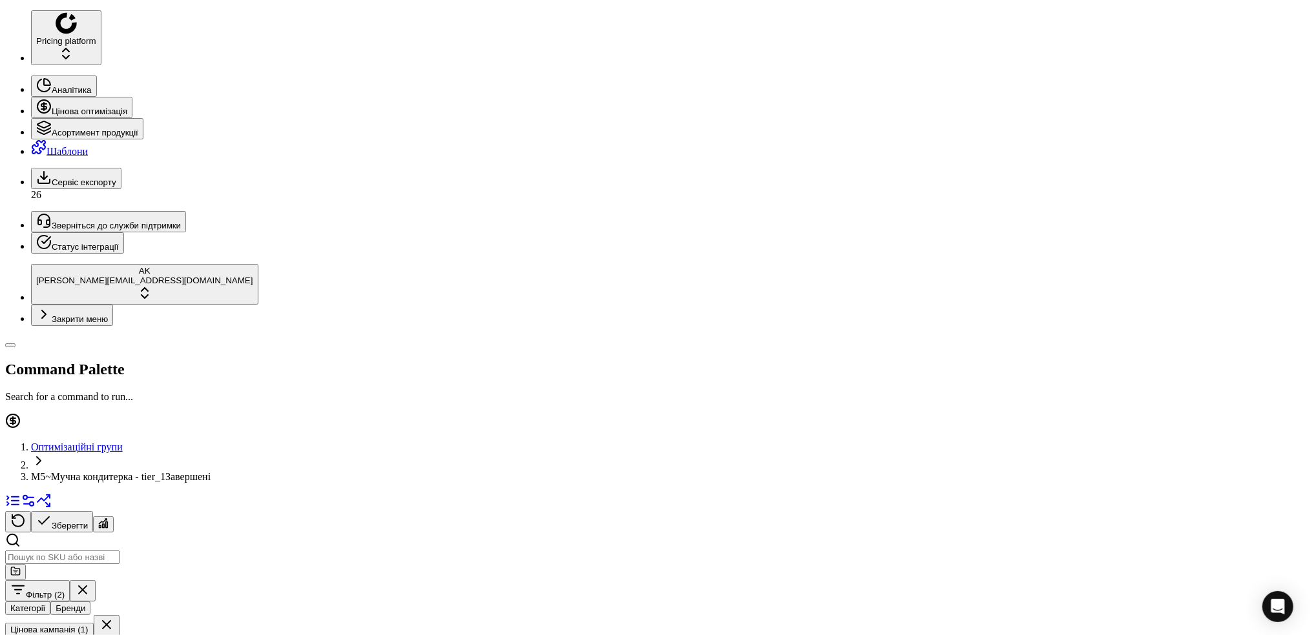
click at [94, 623] on button "Цінова кампанія (1)" at bounding box center [49, 630] width 88 height 14
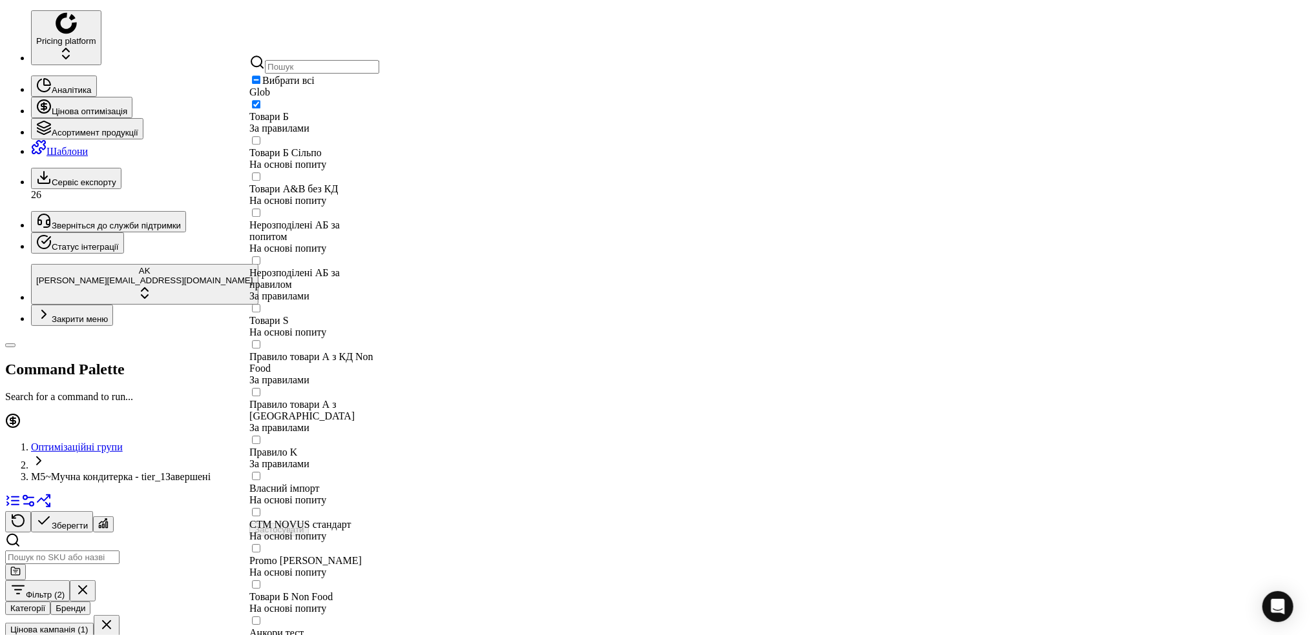
click at [255, 134] on div "Товари Б За правилами" at bounding box center [314, 116] width 130 height 36
checkbox input "false"
click at [260, 145] on input "Suggestions" at bounding box center [256, 140] width 8 height 8
checkbox input "true"
click at [309, 523] on button "Застосувати" at bounding box center [278, 530] width 59 height 14
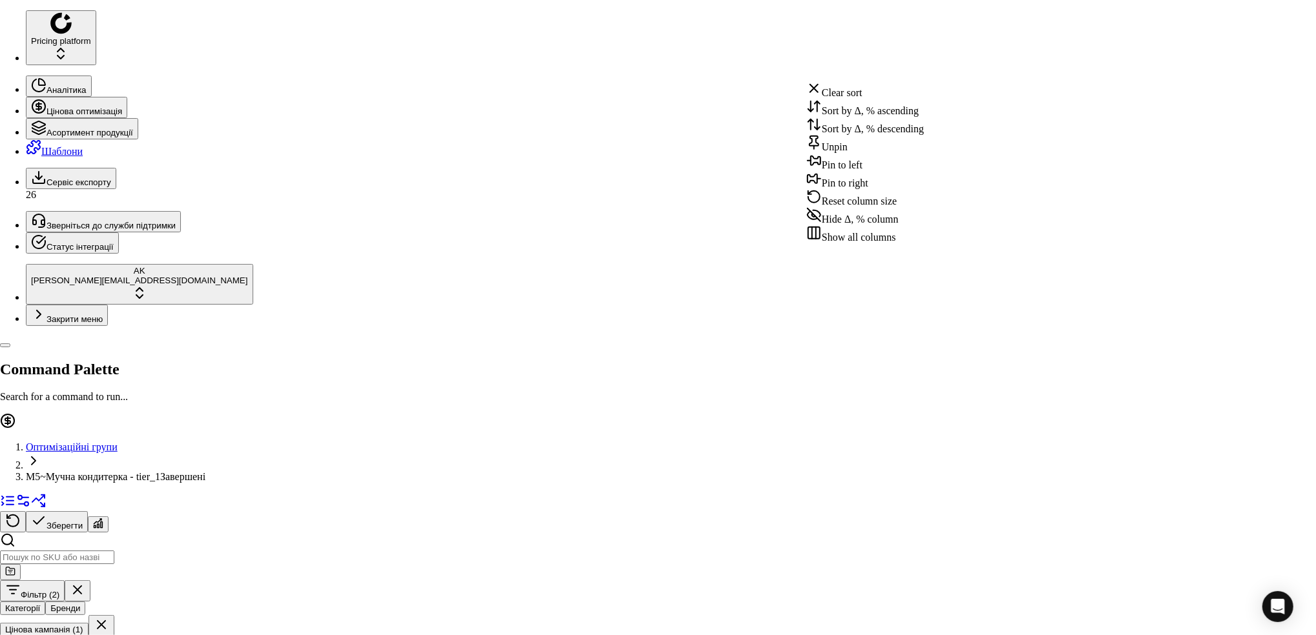
click at [839, 135] on div "Sort by Δ, % descending" at bounding box center [865, 126] width 118 height 18
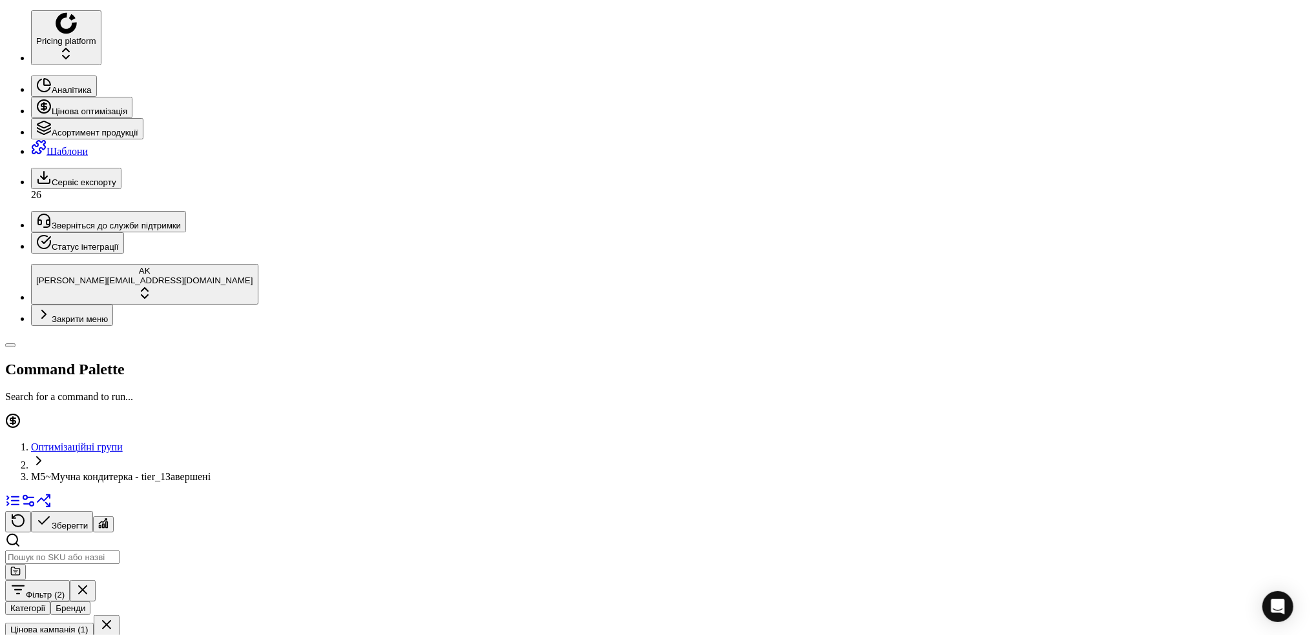
scroll to position [0, 418]
click at [94, 623] on button "Цінова кампанія (1)" at bounding box center [49, 630] width 88 height 14
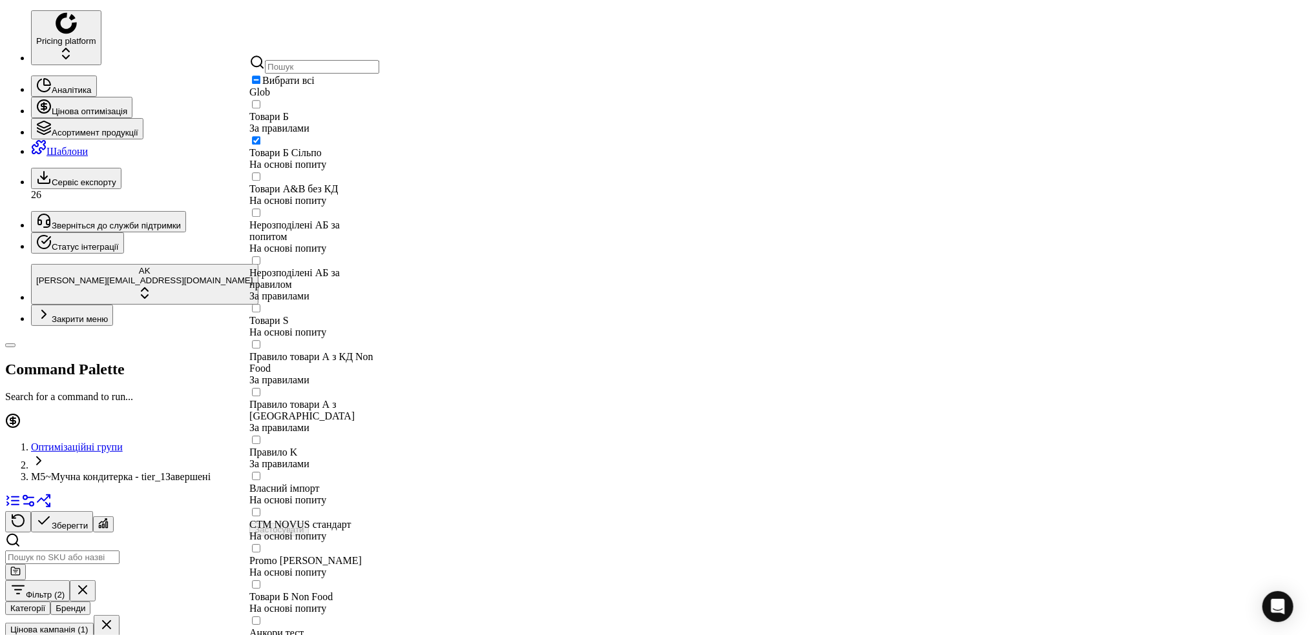
click at [263, 165] on div "Товари Б Сільпо На основі попиту" at bounding box center [314, 152] width 130 height 36
checkbox input "false"
click at [260, 181] on input "Suggestions" at bounding box center [256, 176] width 8 height 8
checkbox input "true"
click at [309, 523] on button "Застосувати" at bounding box center [278, 530] width 59 height 14
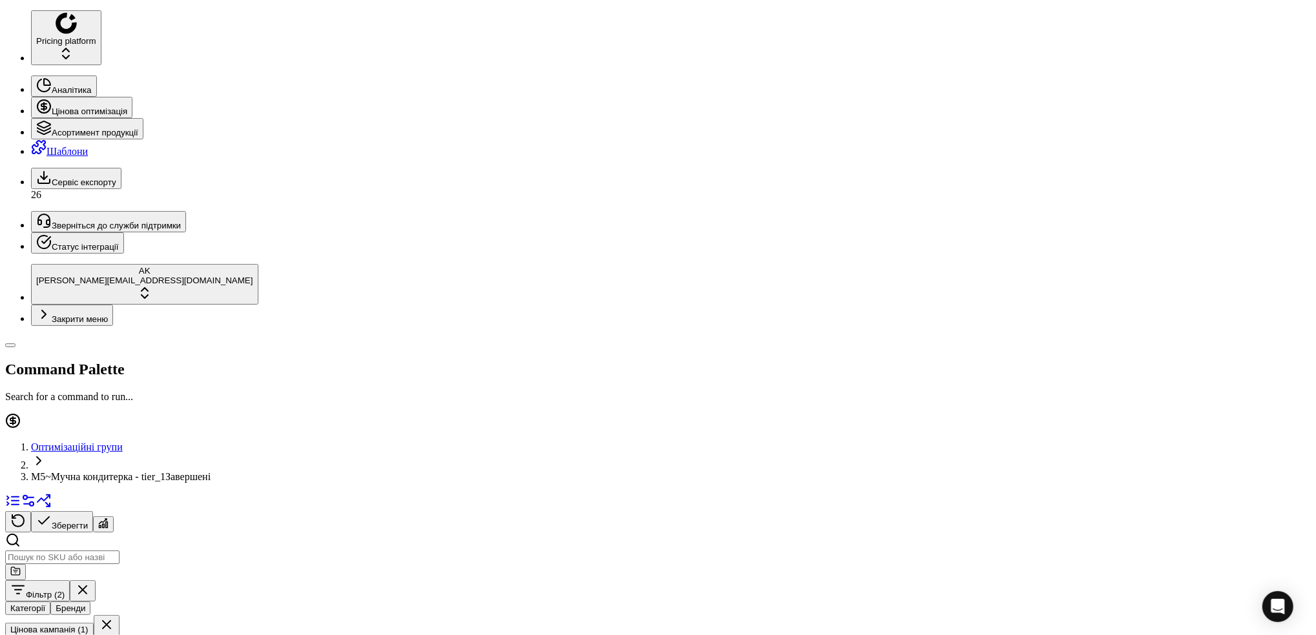
scroll to position [0, 418]
drag, startPoint x: 1068, startPoint y: 34, endPoint x: 1038, endPoint y: 34, distance: 29.1
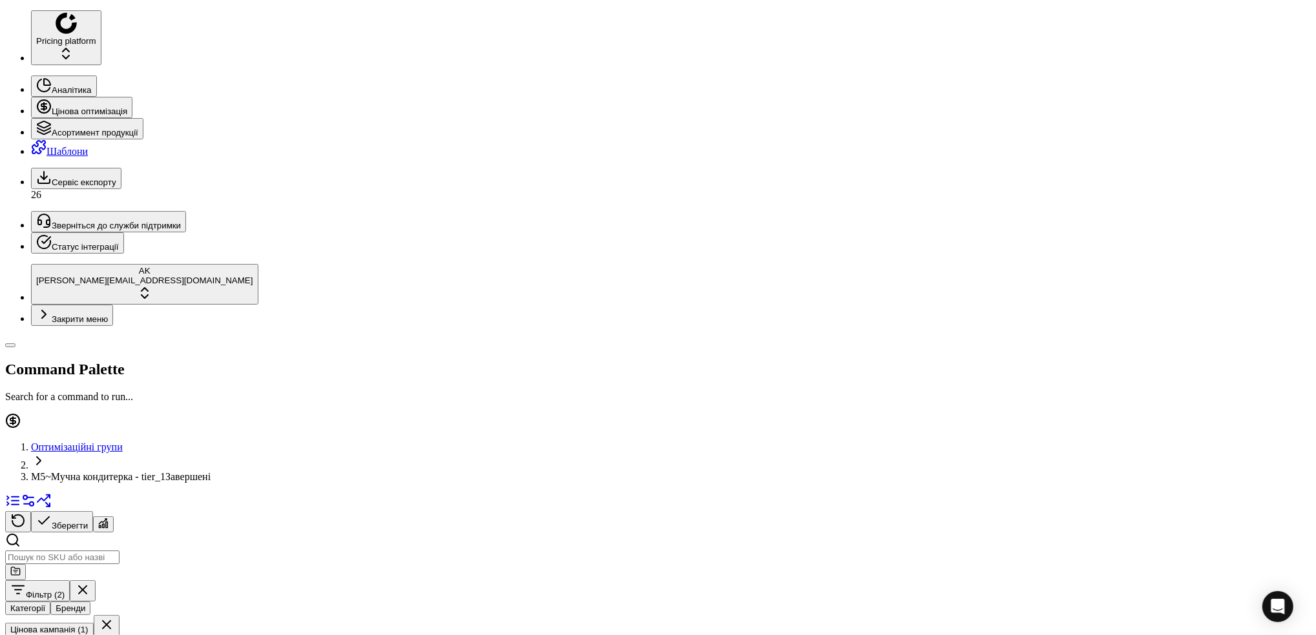
drag, startPoint x: 1068, startPoint y: 34, endPoint x: 1035, endPoint y: 35, distance: 32.9
drag, startPoint x: 1070, startPoint y: 35, endPoint x: 1038, endPoint y: 38, distance: 32.5
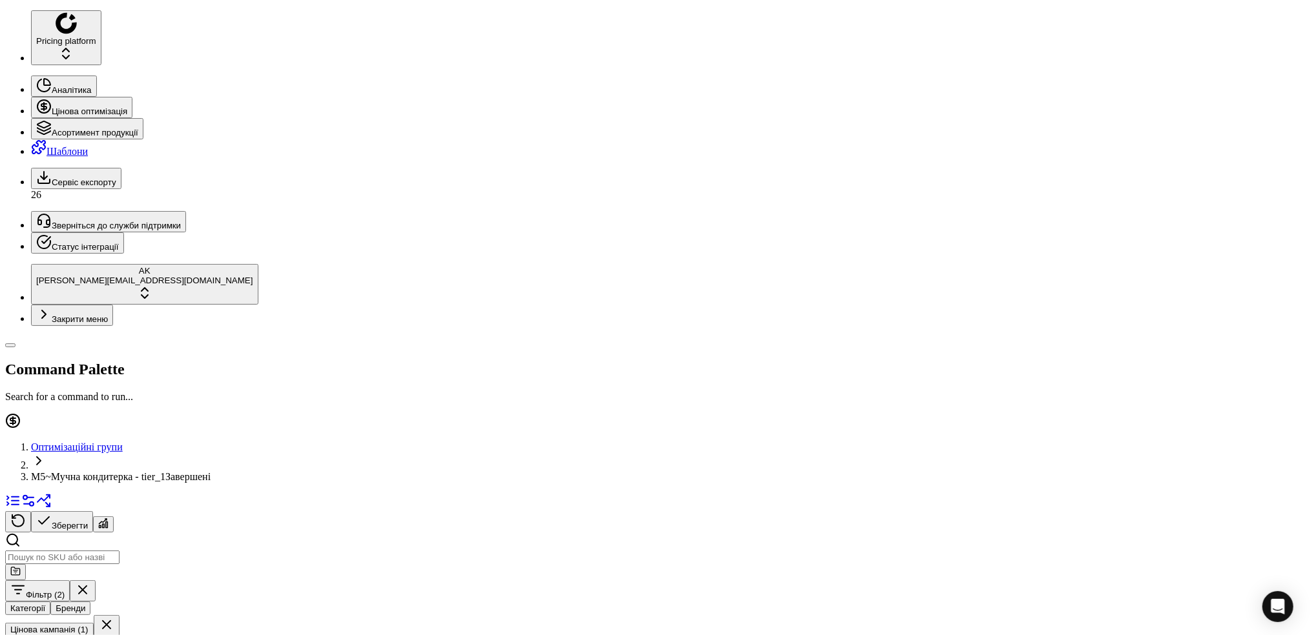
drag, startPoint x: 1071, startPoint y: 34, endPoint x: 1039, endPoint y: 36, distance: 31.8
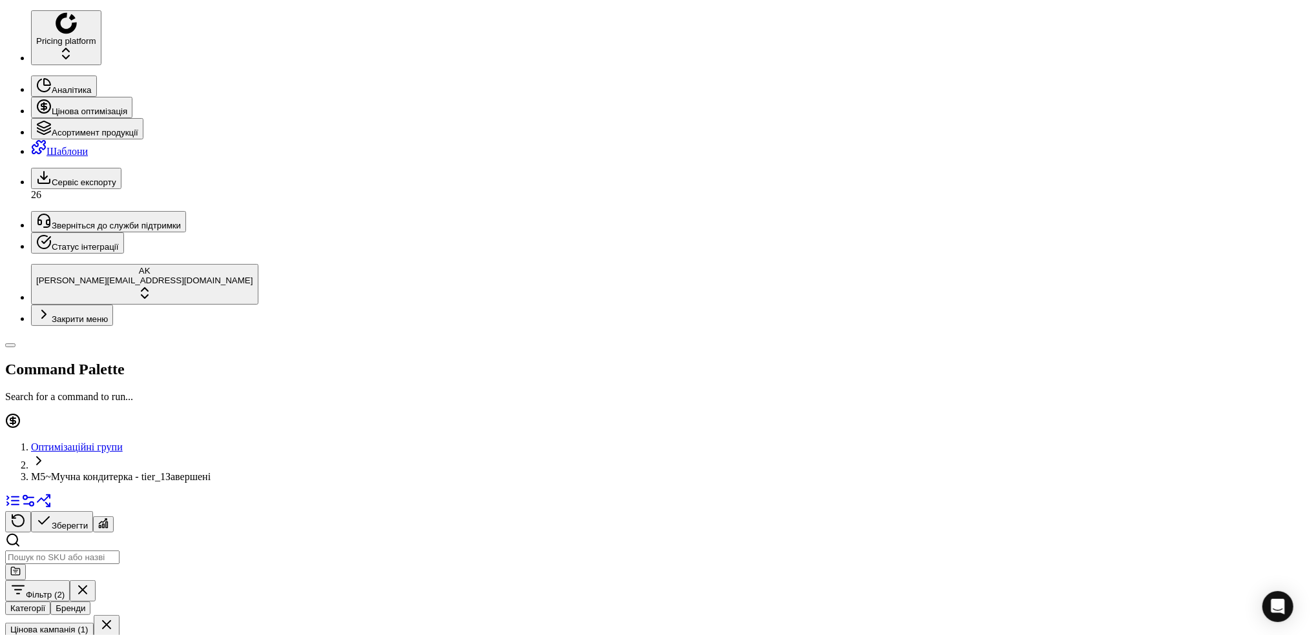
drag, startPoint x: 1069, startPoint y: 34, endPoint x: 1038, endPoint y: 41, distance: 31.7
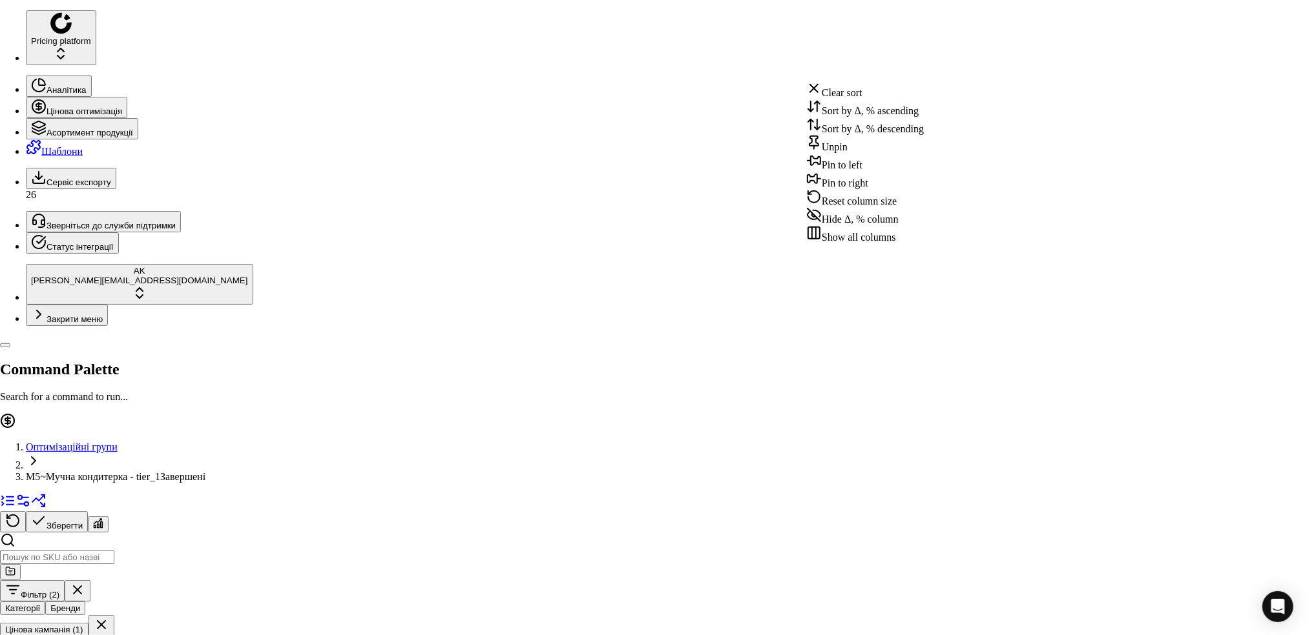
click at [856, 115] on div "Sort by Δ, % ascending" at bounding box center [865, 108] width 118 height 18
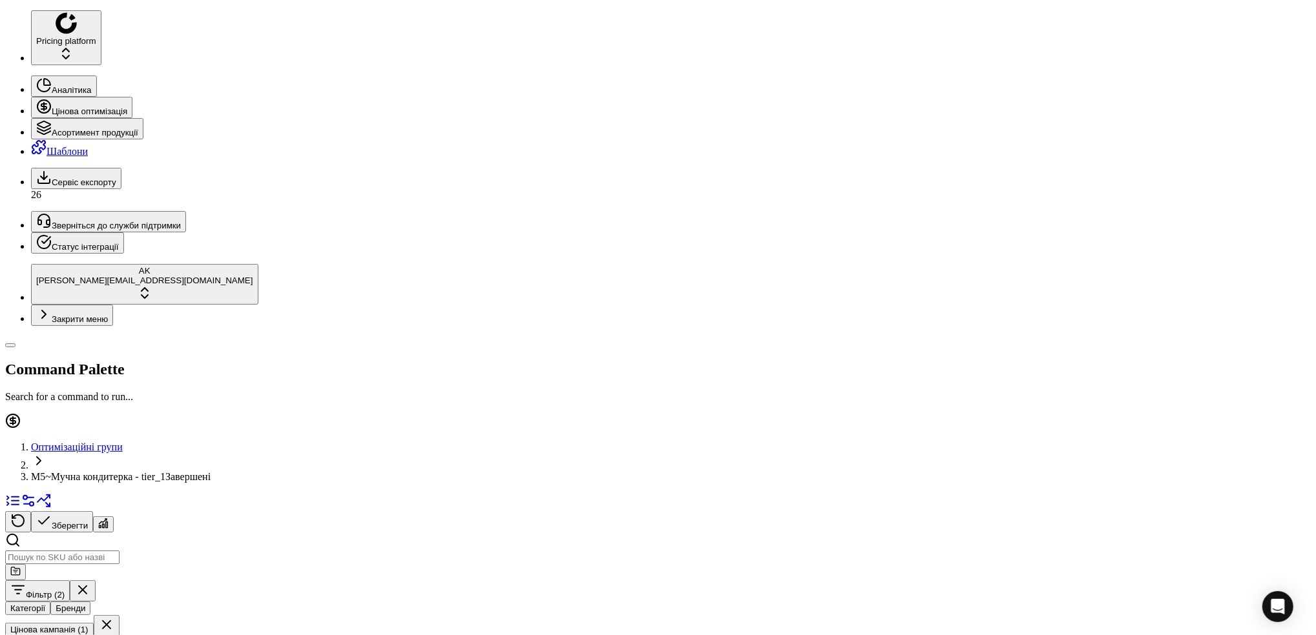
drag, startPoint x: 1071, startPoint y: 37, endPoint x: 1038, endPoint y: 38, distance: 32.3
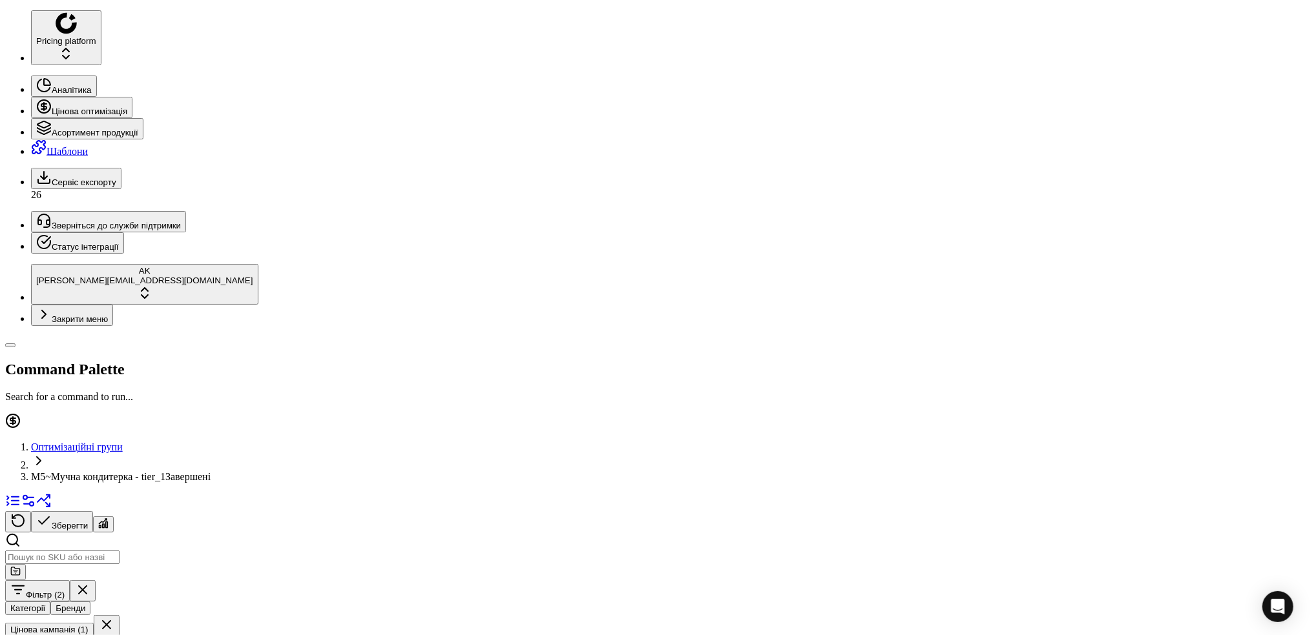
drag, startPoint x: 727, startPoint y: 209, endPoint x: 718, endPoint y: 211, distance: 9.1
click at [718, 207] on input "144.00" at bounding box center [683, 200] width 114 height 14
type input "139.00"
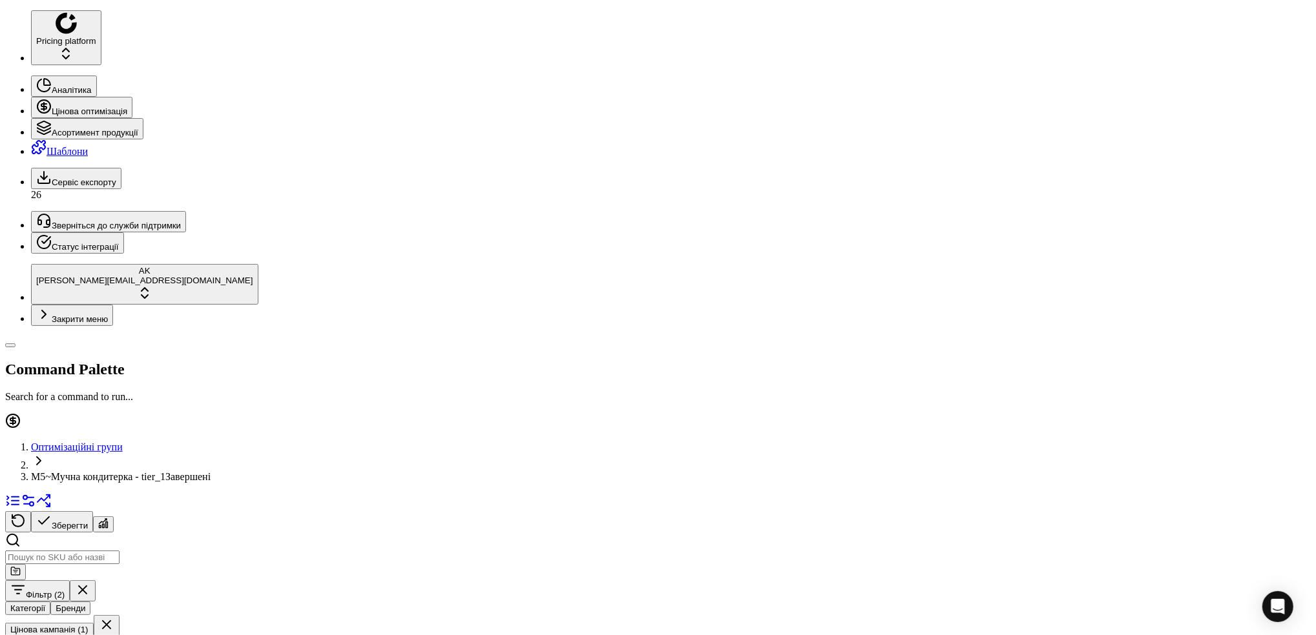
click at [94, 623] on button "Цінова кампанія (1)" at bounding box center [49, 630] width 88 height 14
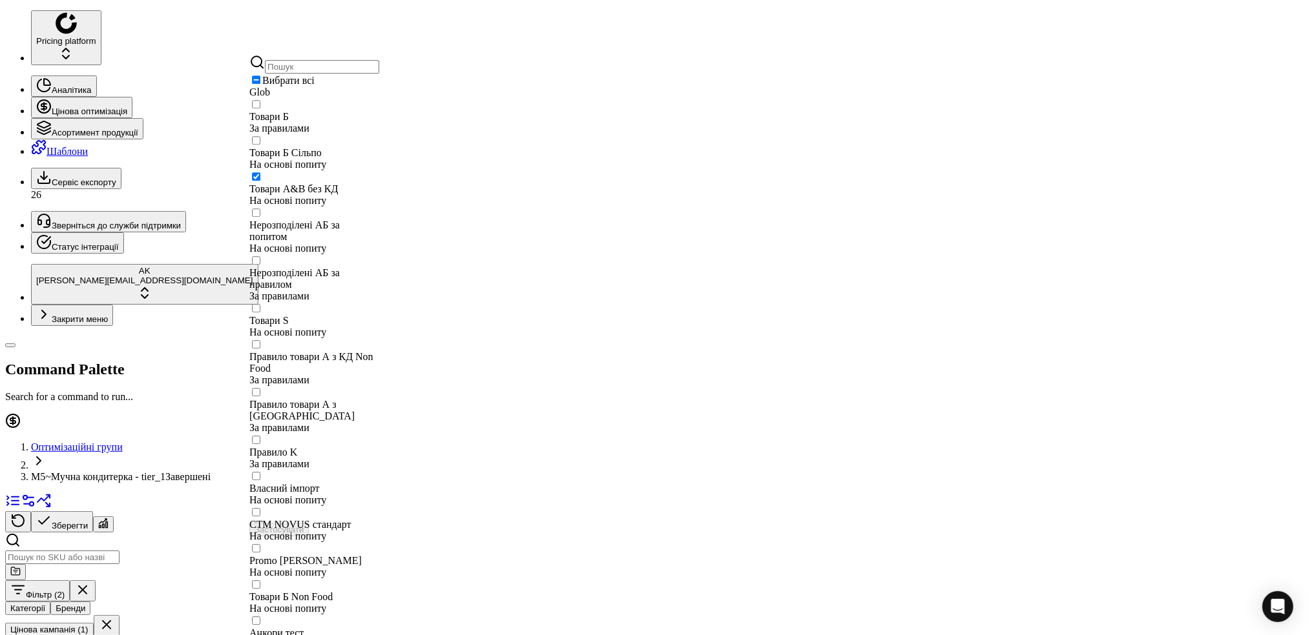
click at [260, 181] on input "Suggestions" at bounding box center [256, 176] width 8 height 8
checkbox input "false"
click at [259, 214] on input "Suggestions" at bounding box center [256, 213] width 8 height 8
checkbox input "true"
click at [309, 523] on button "Застосувати" at bounding box center [278, 530] width 59 height 14
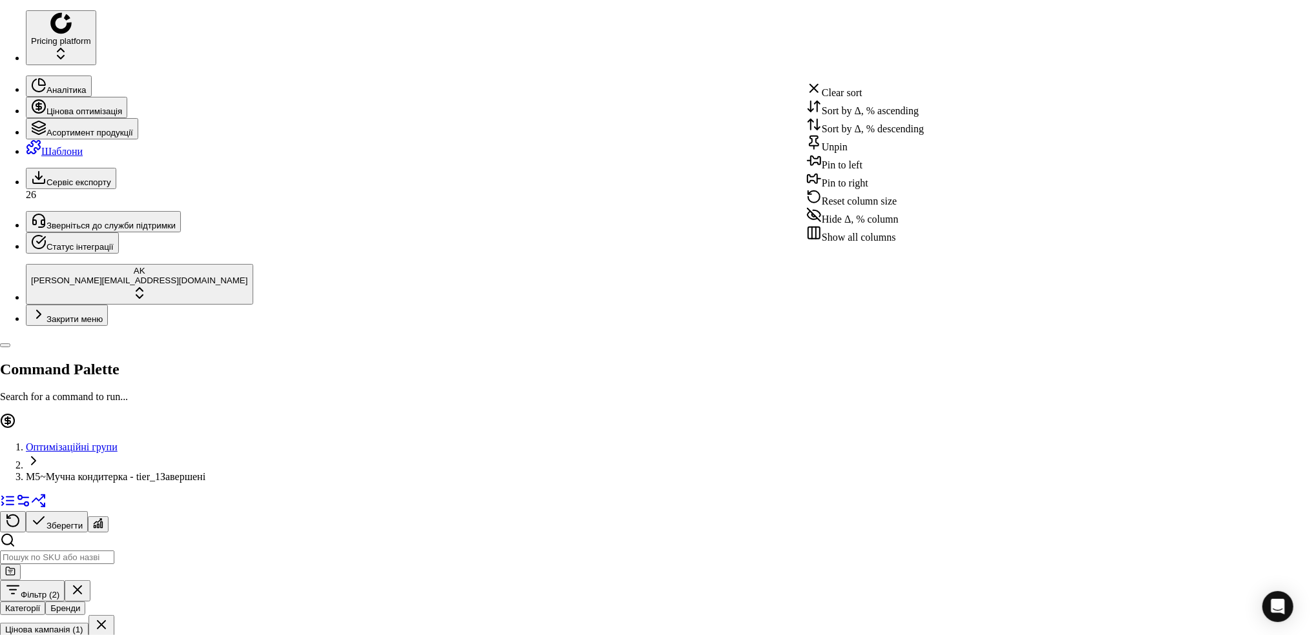
click at [854, 132] on div "Sort by Δ, % descending" at bounding box center [865, 126] width 118 height 18
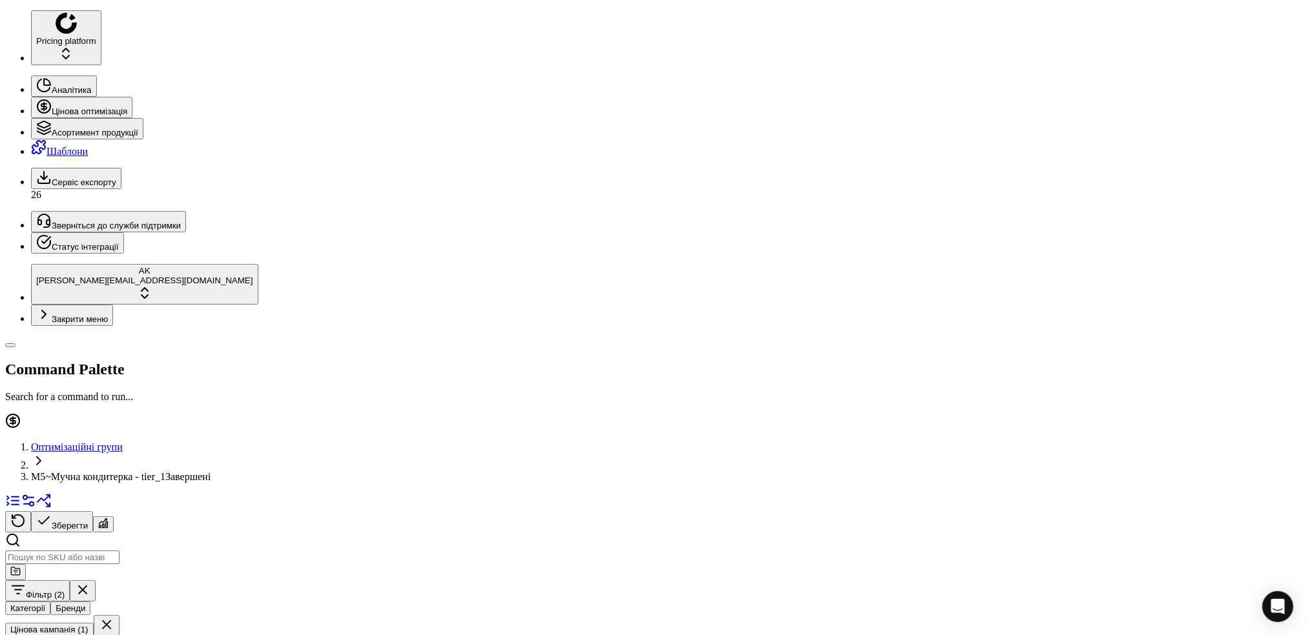
drag, startPoint x: 1064, startPoint y: 34, endPoint x: 1037, endPoint y: 34, distance: 27.1
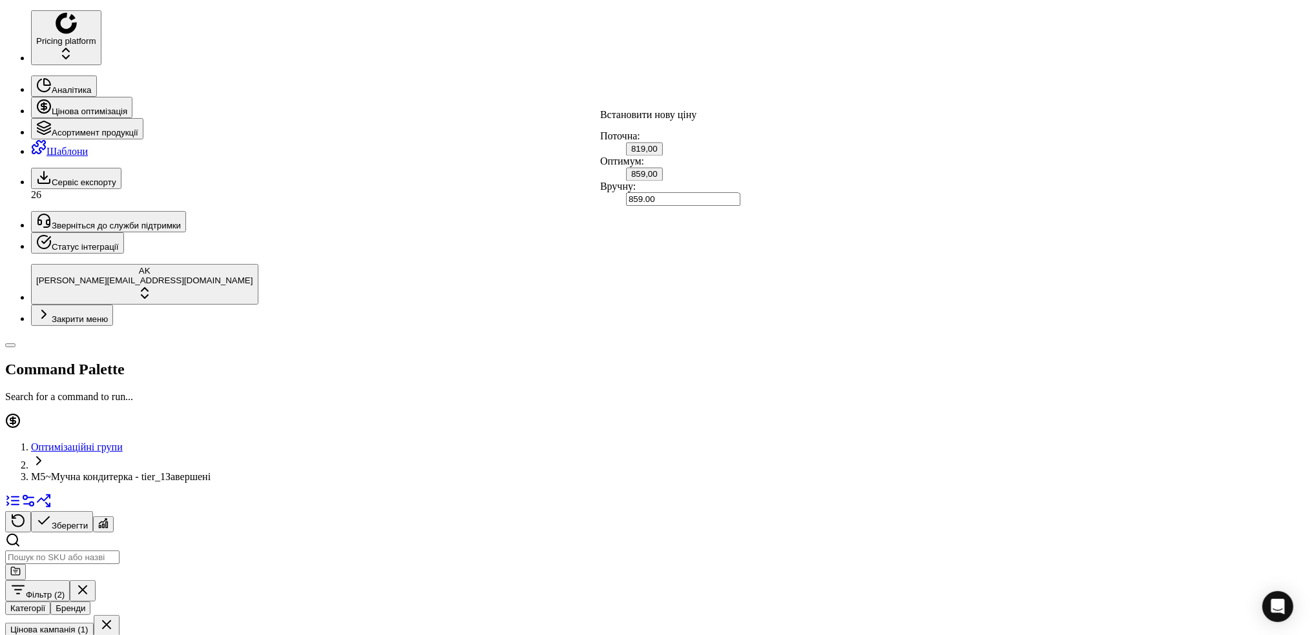
click at [718, 207] on input "859.00" at bounding box center [683, 200] width 114 height 14
type input "829.00"
drag, startPoint x: 1069, startPoint y: 34, endPoint x: 1038, endPoint y: 39, distance: 32.0
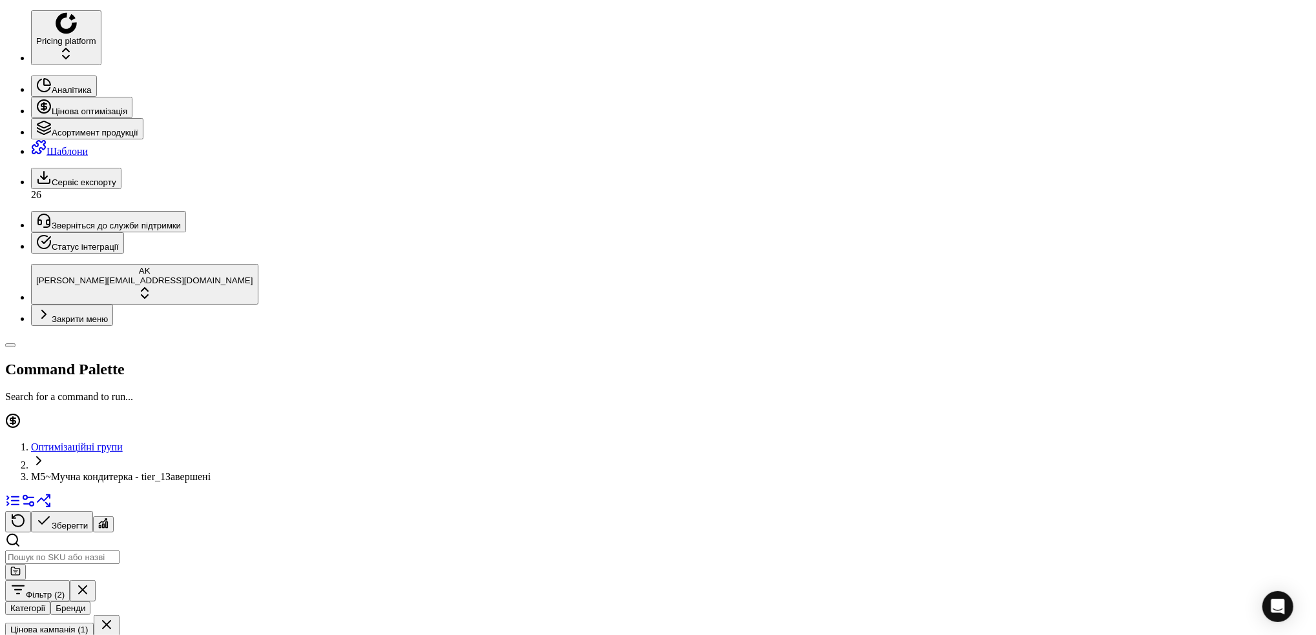
drag, startPoint x: 1069, startPoint y: 33, endPoint x: 1038, endPoint y: 34, distance: 31.0
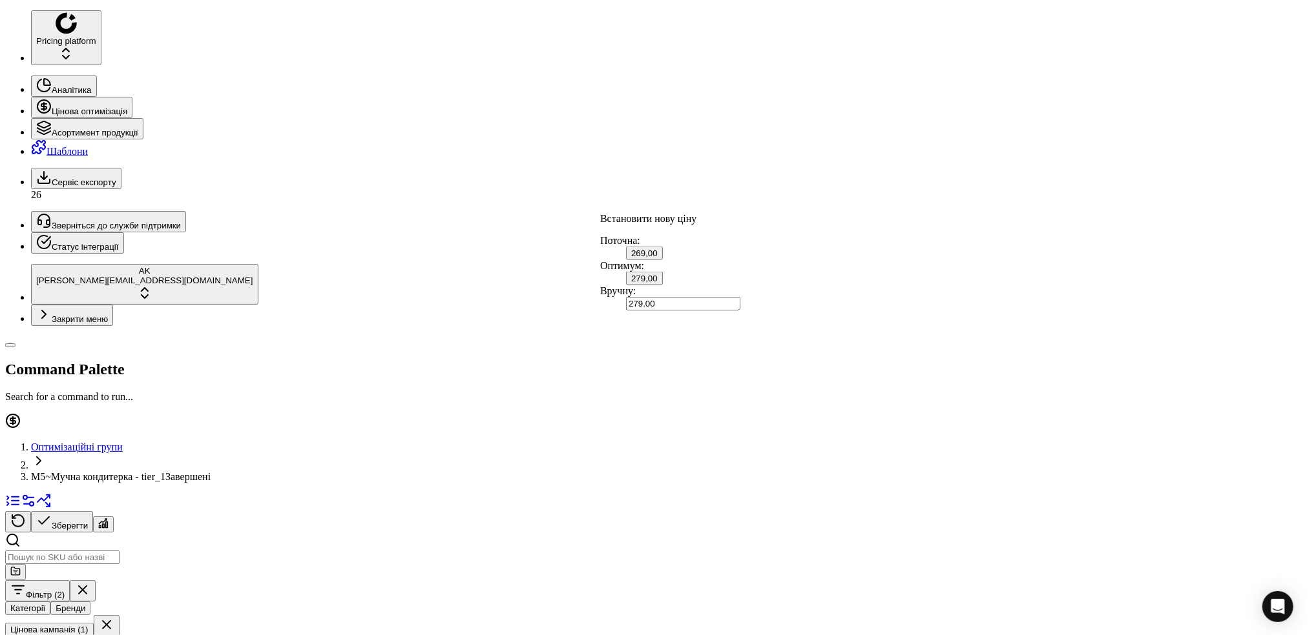
click at [717, 311] on input "279.00" at bounding box center [683, 304] width 114 height 14
type input "269.00"
click at [718, 334] on input "279.00" at bounding box center [683, 327] width 114 height 14
type input "269.00"
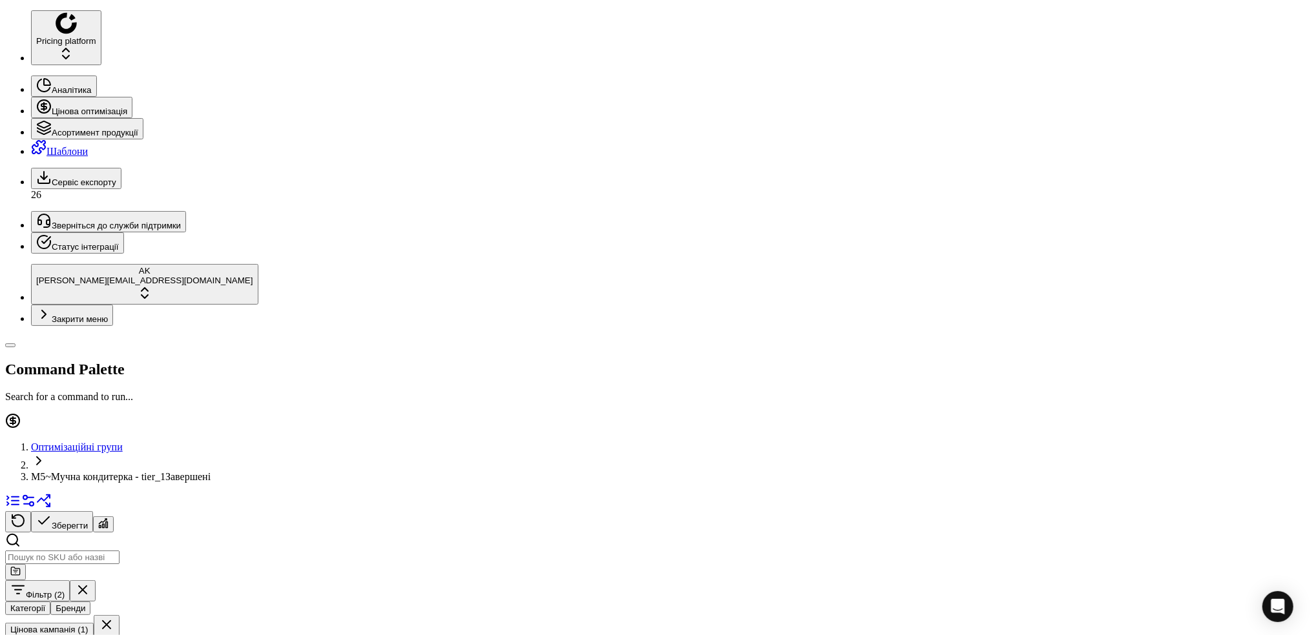
scroll to position [517, 418]
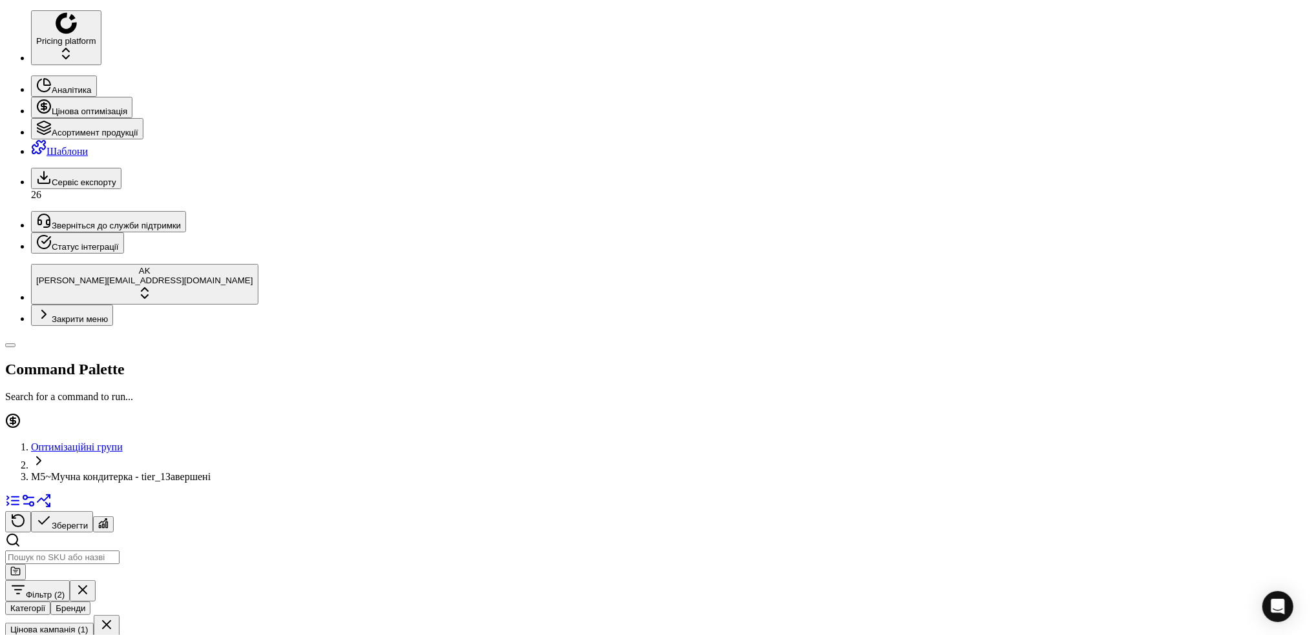
click at [94, 623] on button "Цінова кампанія (1)" at bounding box center [49, 630] width 88 height 14
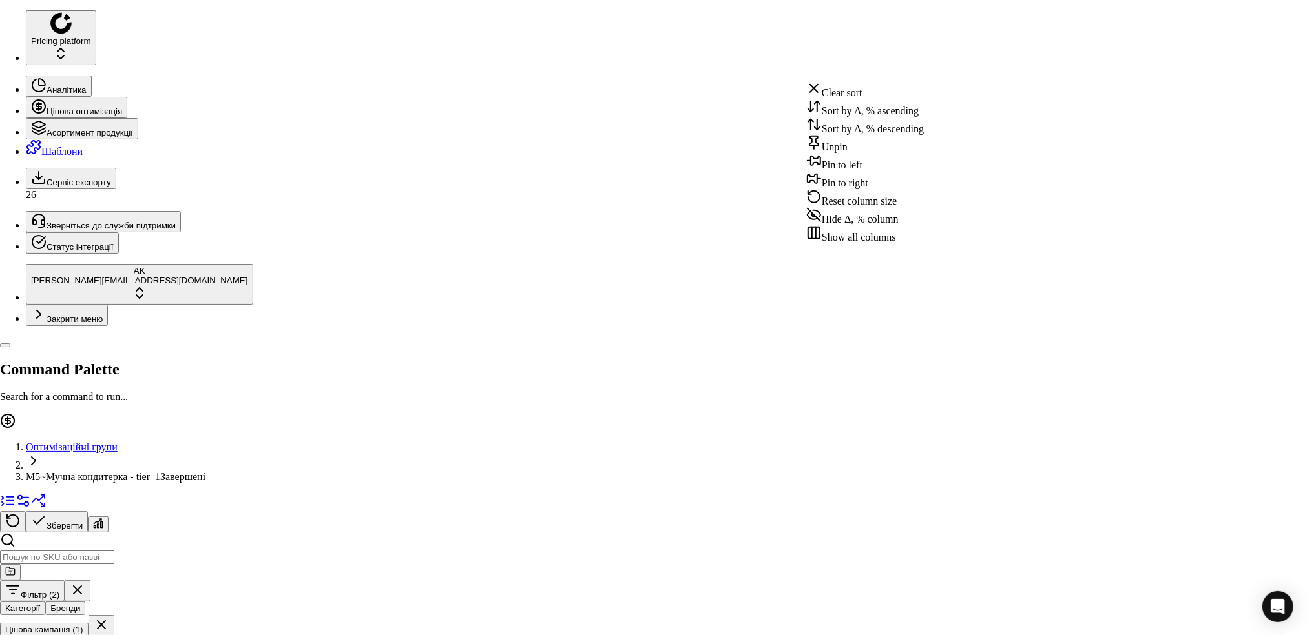
click at [854, 114] on div "Sort by Δ, % ascending" at bounding box center [865, 108] width 118 height 18
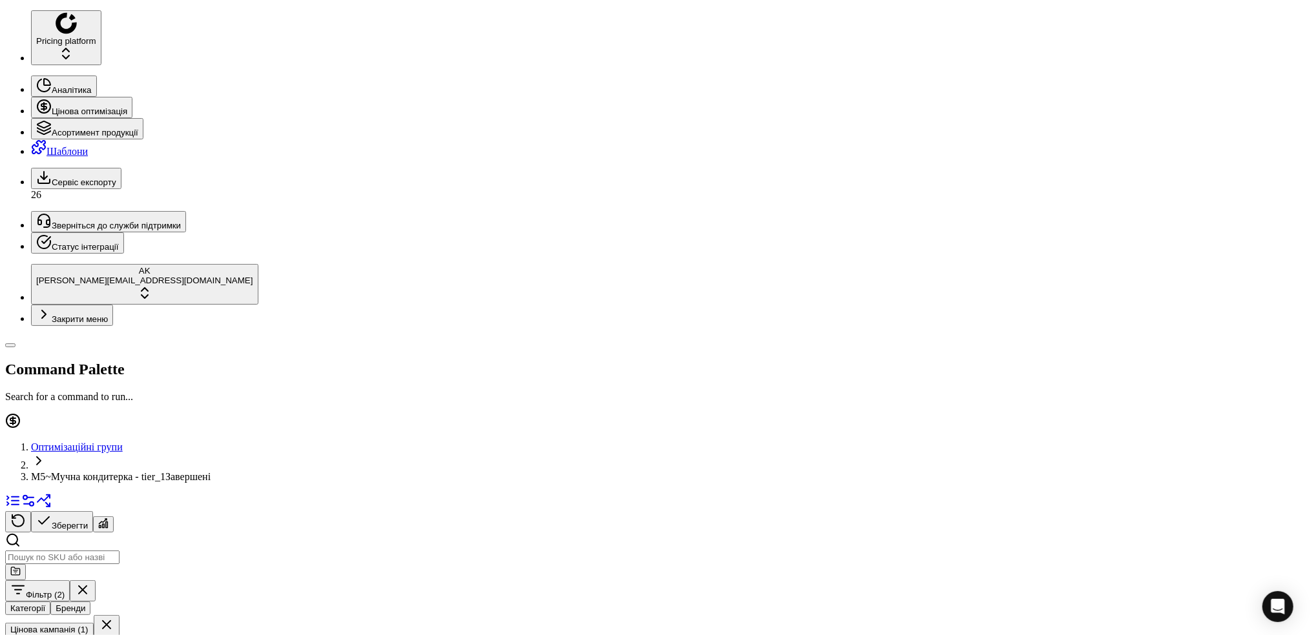
click at [94, 623] on button "Цінова кампанія (1)" at bounding box center [49, 630] width 88 height 14
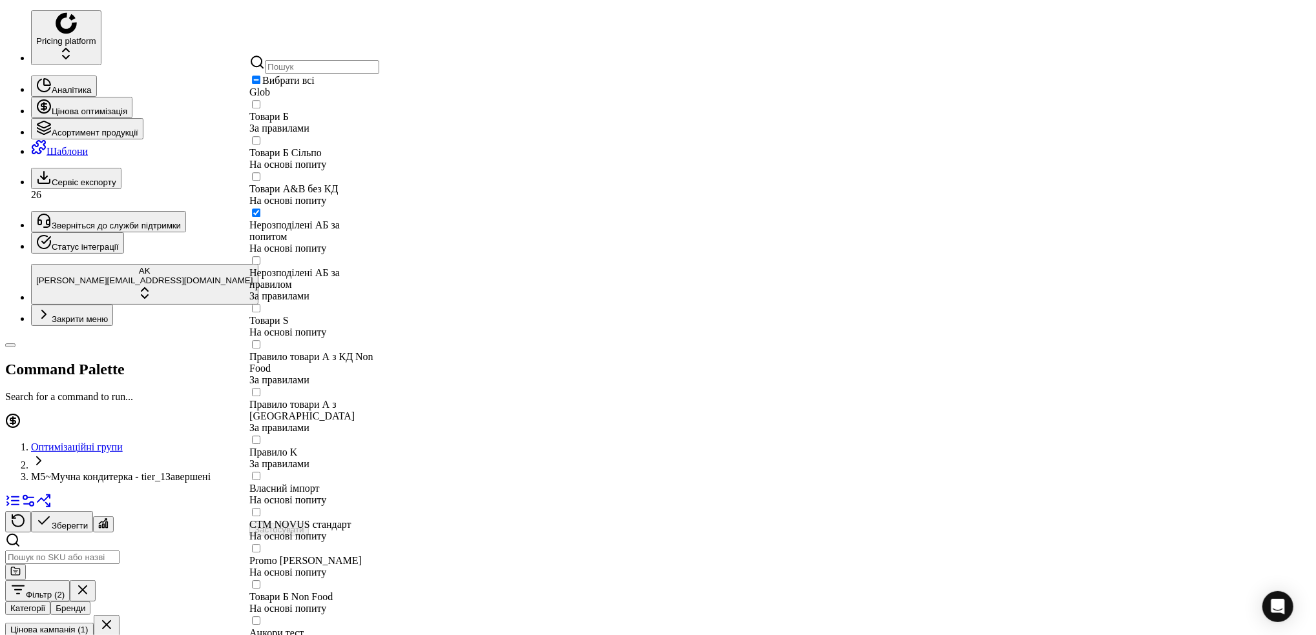
click at [269, 218] on div "Нерозподілені АБ за попитом На основі попиту" at bounding box center [314, 231] width 130 height 48
checkbox input "false"
click at [260, 254] on div "Нерозподілені АБ за правилом За правилами" at bounding box center [314, 278] width 130 height 48
checkbox input "true"
click at [309, 523] on button "Застосувати" at bounding box center [278, 530] width 59 height 14
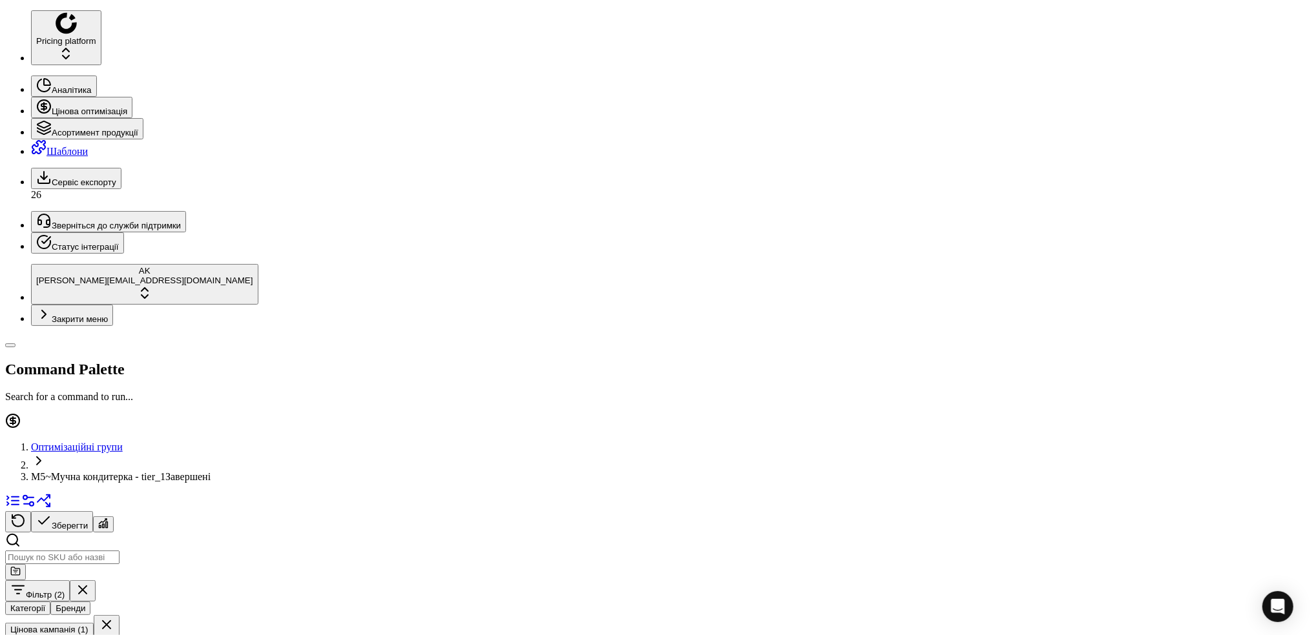
drag, startPoint x: 1070, startPoint y: 34, endPoint x: 1039, endPoint y: 35, distance: 31.0
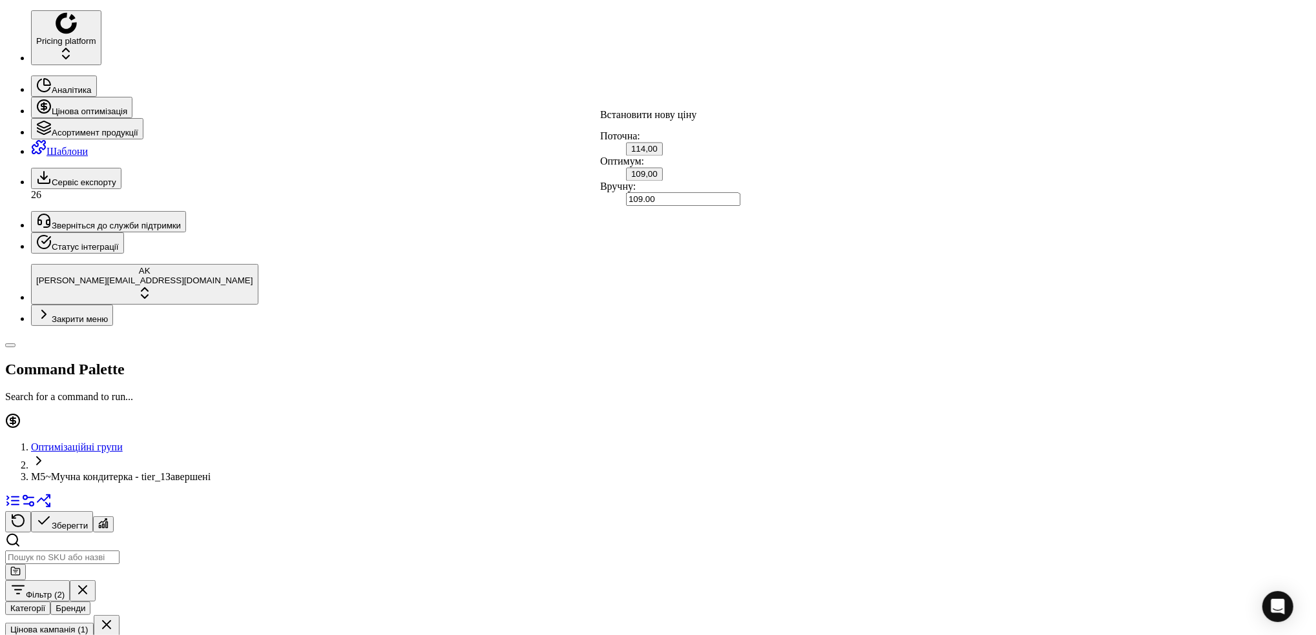
drag, startPoint x: 727, startPoint y: 208, endPoint x: 718, endPoint y: 212, distance: 9.5
click at [718, 207] on input "109.00" at bounding box center [683, 200] width 114 height 14
type input "114.00"
drag, startPoint x: 1069, startPoint y: 36, endPoint x: 1037, endPoint y: 39, distance: 31.8
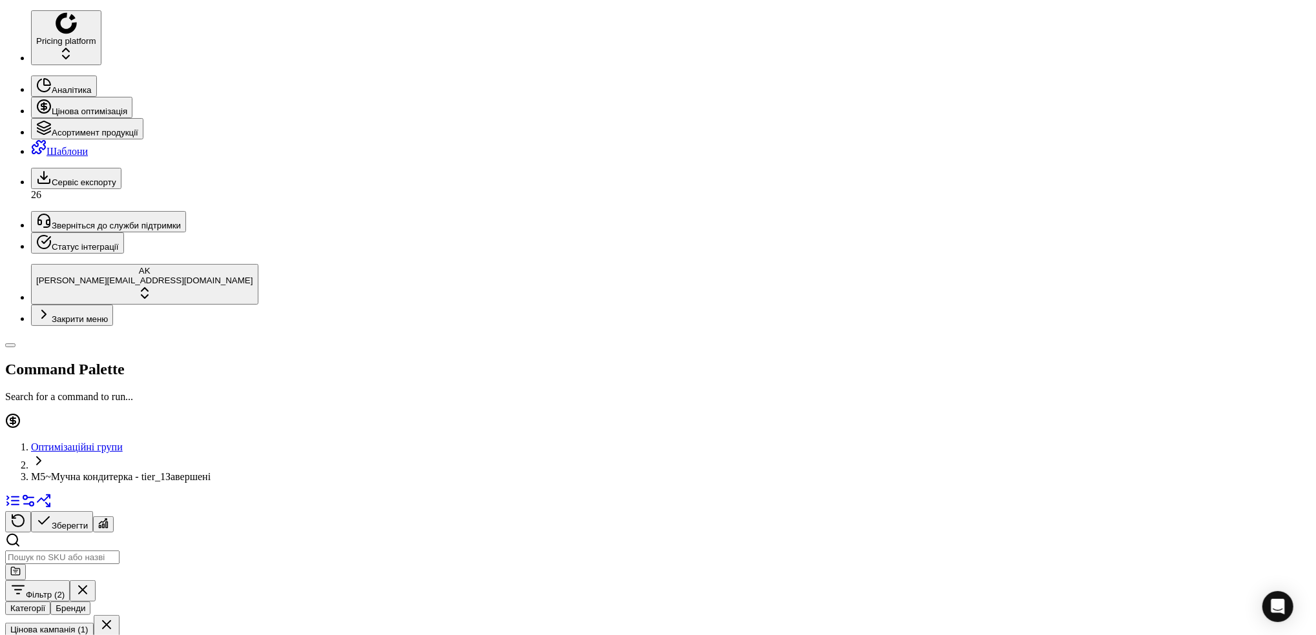
drag, startPoint x: 1068, startPoint y: 37, endPoint x: 1039, endPoint y: 36, distance: 29.1
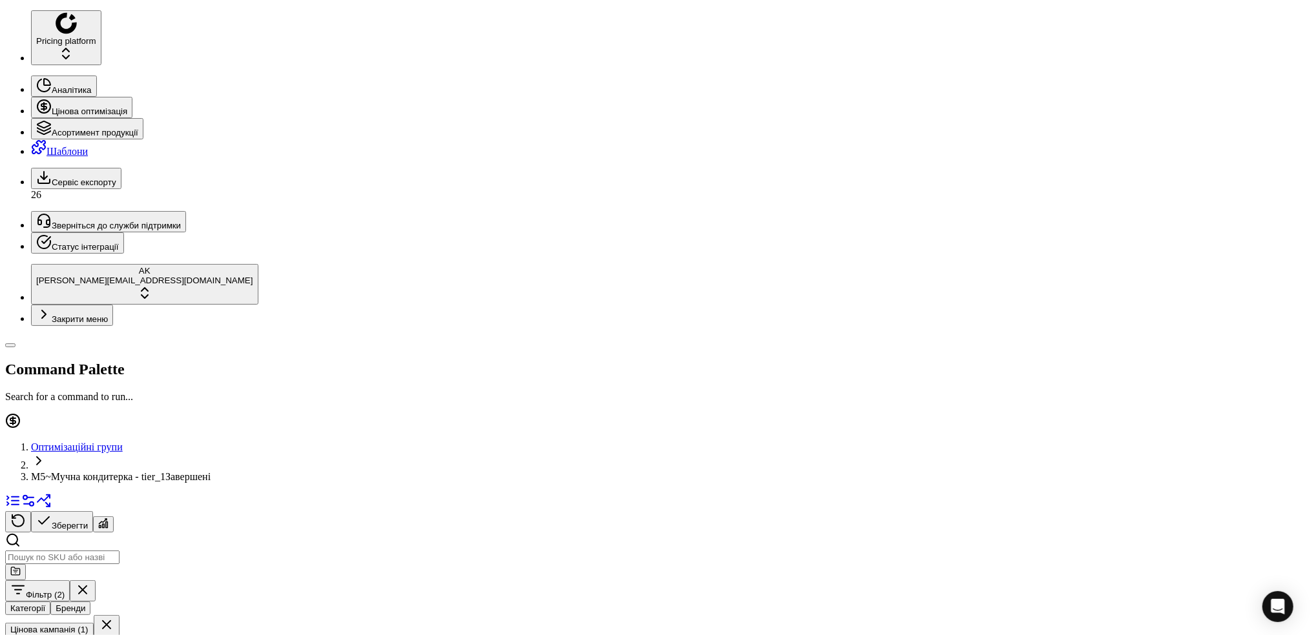
click at [719, 253] on input "47.99" at bounding box center [683, 246] width 114 height 14
type input "48.99"
click at [94, 623] on button "Цінова кампанія (1)" at bounding box center [49, 630] width 88 height 14
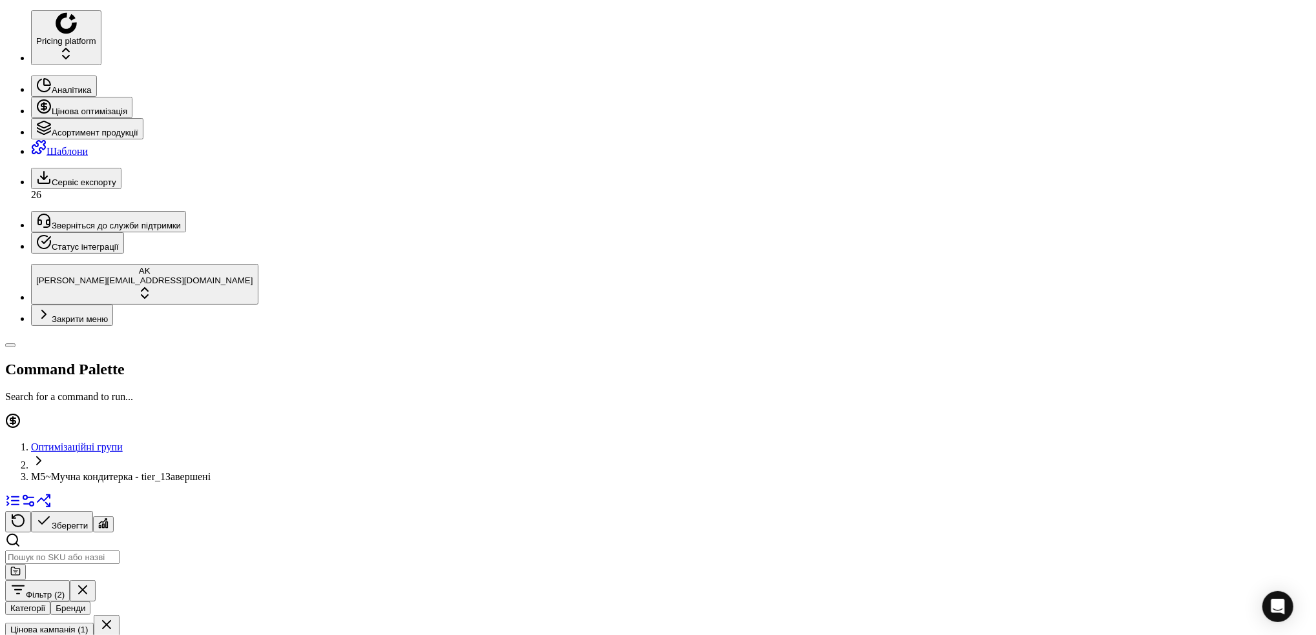
click at [96, 581] on button "button" at bounding box center [83, 591] width 26 height 21
click at [93, 511] on button "Зберегти" at bounding box center [62, 521] width 62 height 21
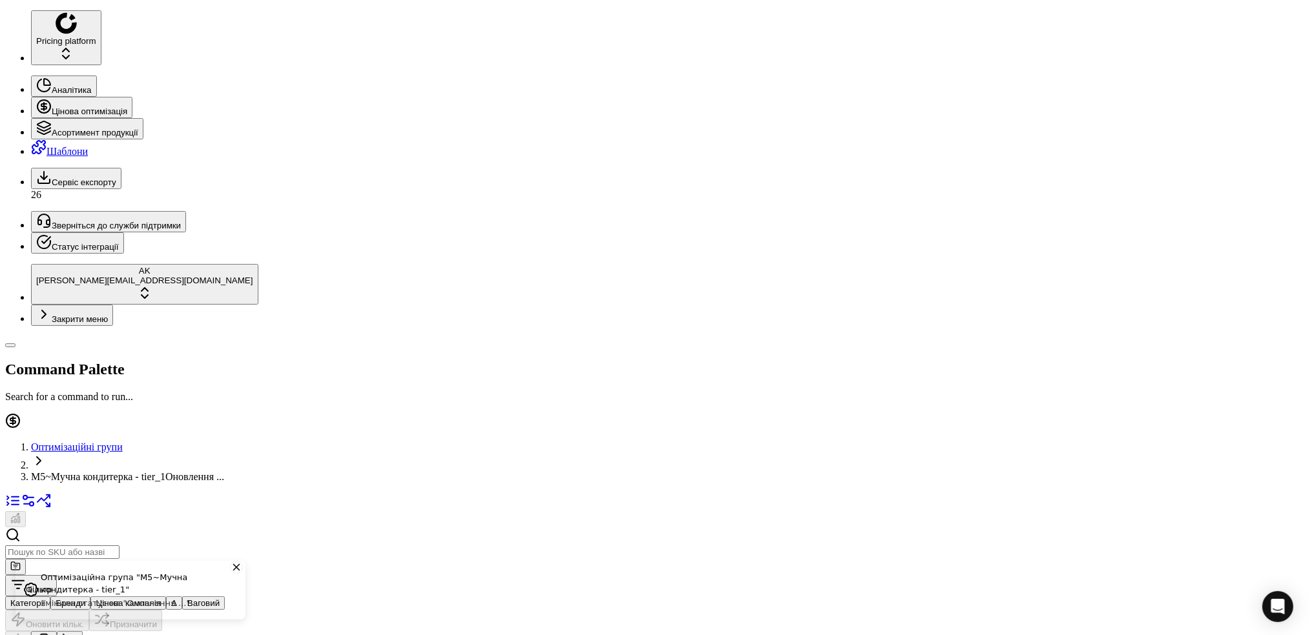
click at [91, 442] on link "Оптимізаційні групи" at bounding box center [77, 447] width 92 height 11
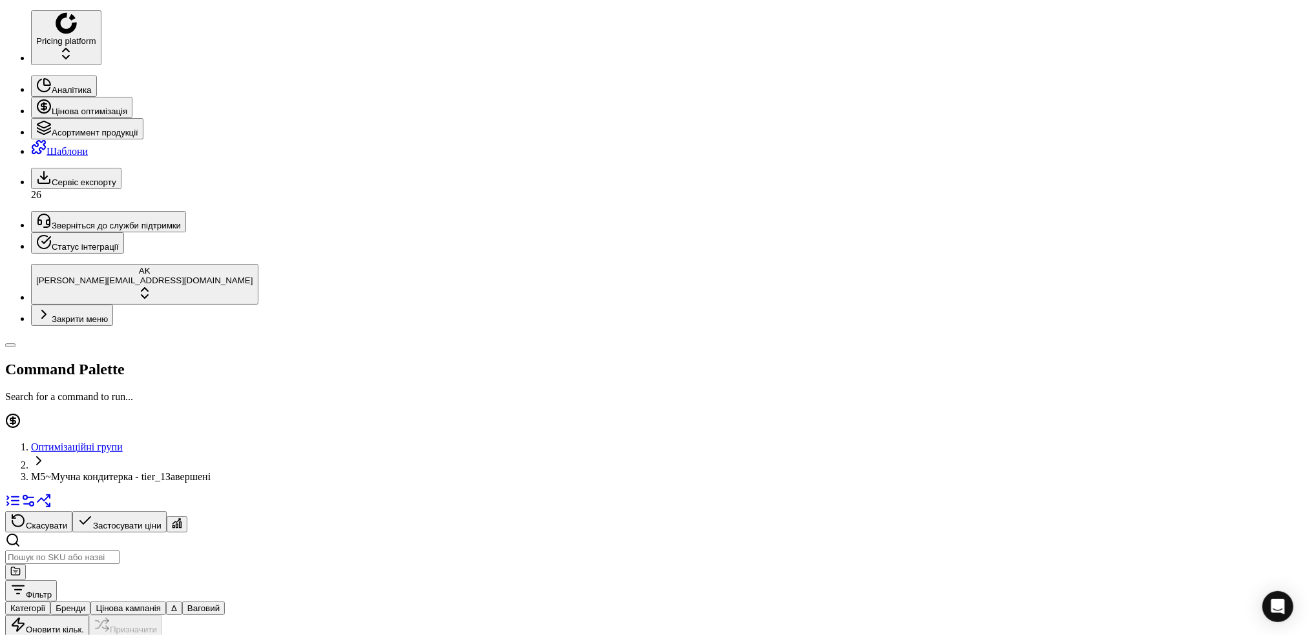
click at [166, 602] on button "Цінова кампанія" at bounding box center [128, 609] width 76 height 14
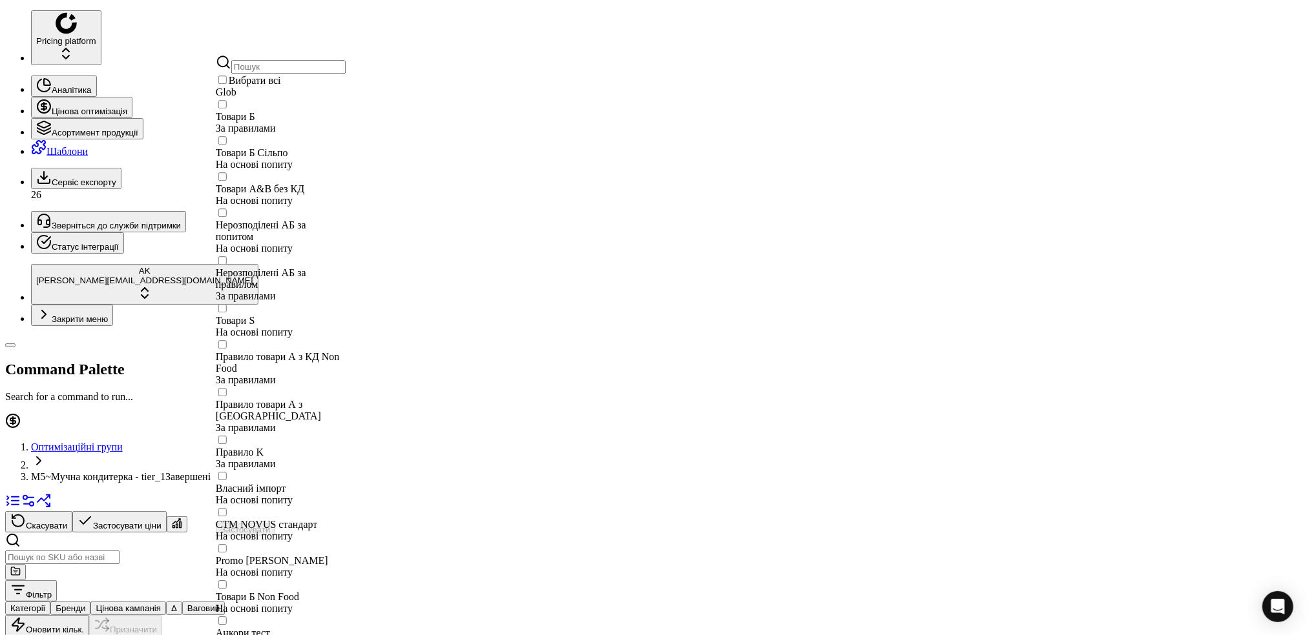
click at [234, 134] on div "Товари Б За правилами" at bounding box center [281, 116] width 130 height 36
checkbox input "true"
click at [275, 523] on button "Застосувати" at bounding box center [245, 530] width 59 height 14
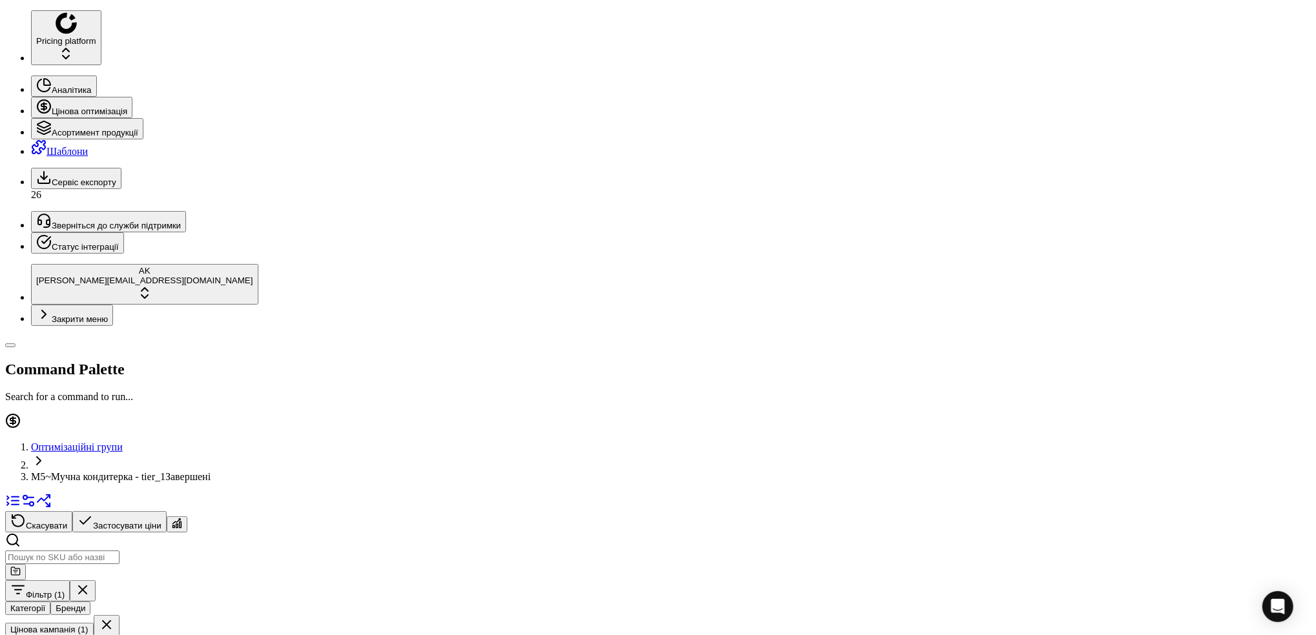
click at [93, 442] on link "Оптимізаційні групи" at bounding box center [77, 447] width 92 height 11
